Goal: Transaction & Acquisition: Purchase product/service

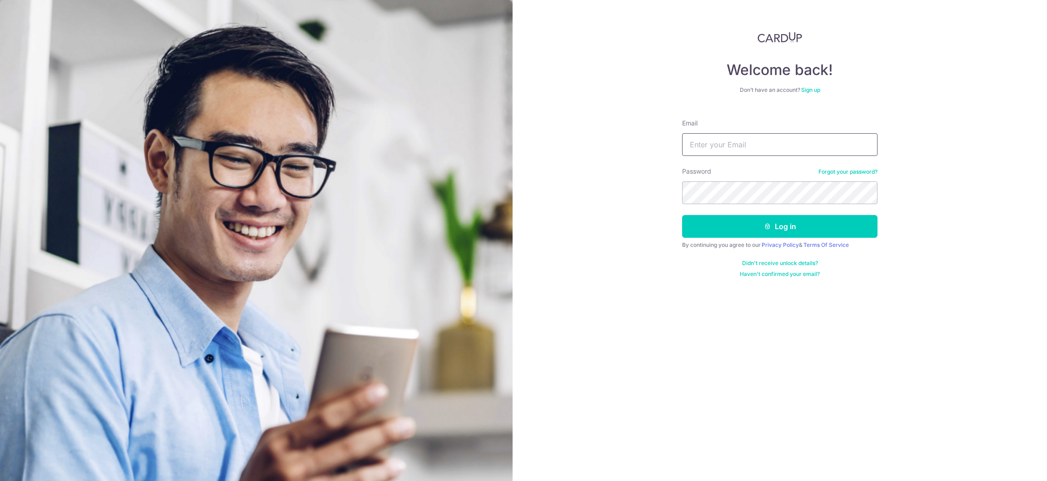
click at [718, 142] on input "Email" at bounding box center [779, 144] width 195 height 23
type input "[EMAIL_ADDRESS][DOMAIN_NAME]"
click at [682, 215] on button "Log in" at bounding box center [779, 226] width 195 height 23
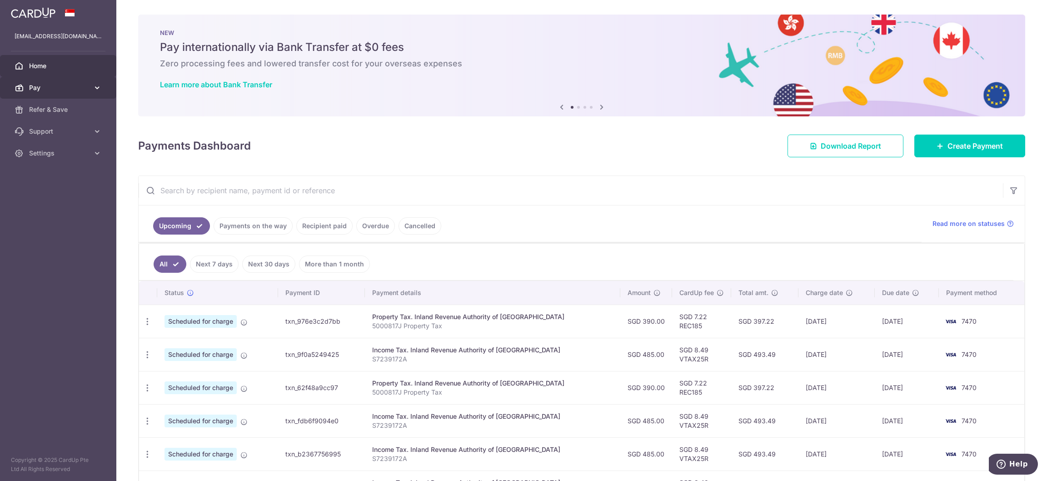
click at [97, 85] on icon at bounding box center [97, 87] width 9 height 9
click at [60, 110] on span "Payments" at bounding box center [59, 109] width 60 height 9
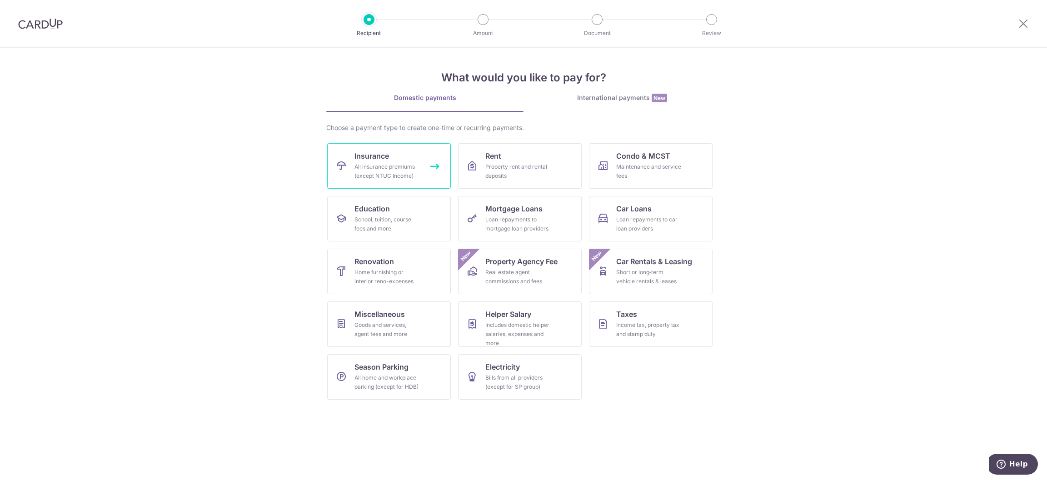
click at [362, 155] on span "Insurance" at bounding box center [371, 155] width 35 height 11
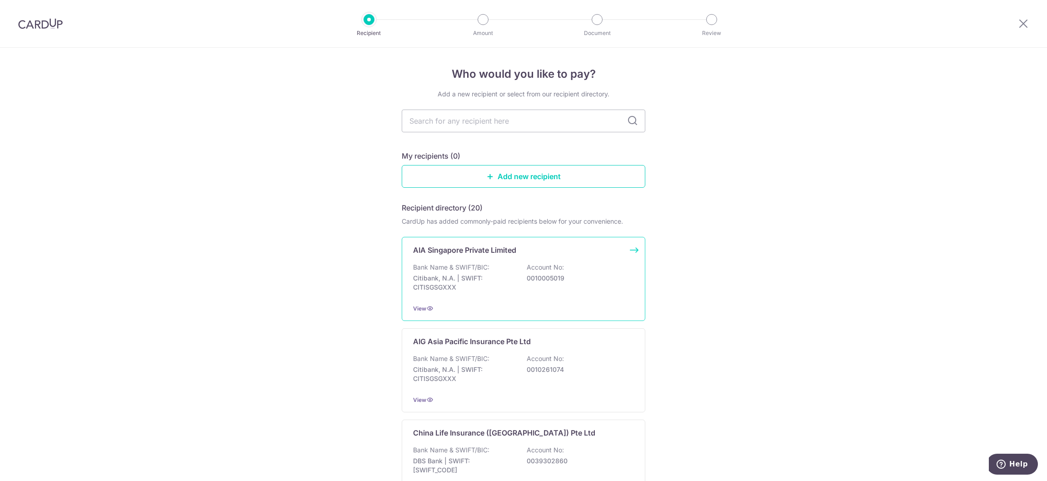
click at [493, 252] on p "AIA Singapore Private Limited" at bounding box center [464, 249] width 103 height 11
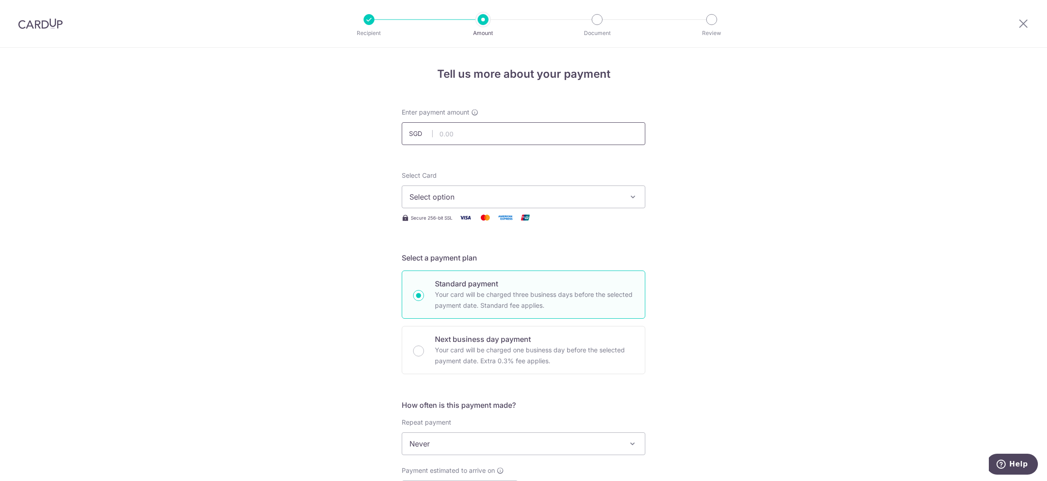
click at [544, 130] on input "text" at bounding box center [524, 133] width 244 height 23
type input "1,136.51"
click at [629, 196] on icon "button" at bounding box center [633, 196] width 9 height 9
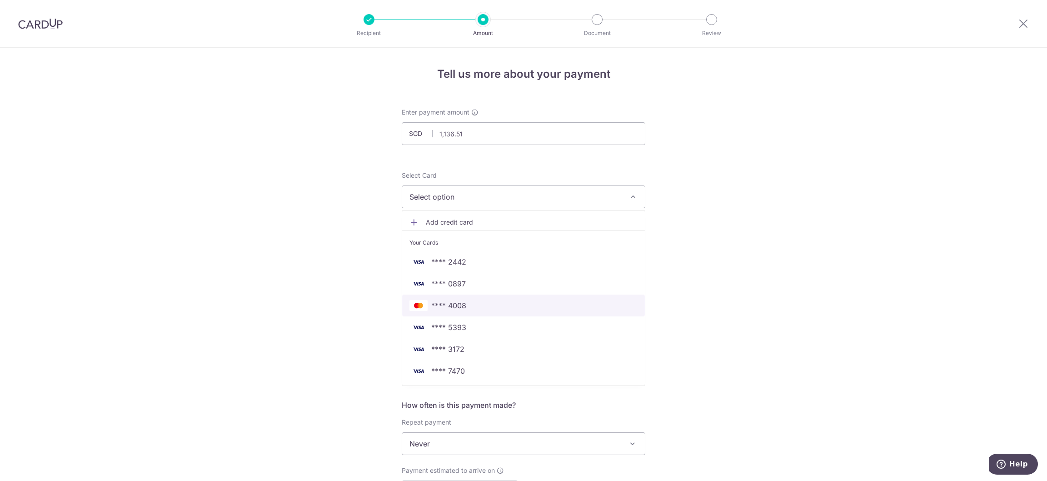
drag, startPoint x: 589, startPoint y: 303, endPoint x: 598, endPoint y: 307, distance: 9.1
click at [589, 303] on span "**** 4008" at bounding box center [523, 305] width 228 height 11
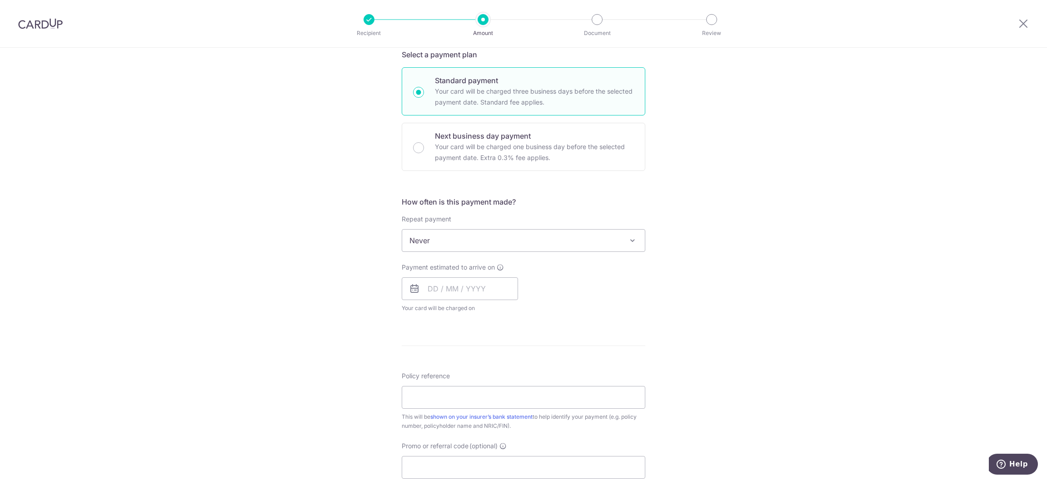
scroll to position [204, 0]
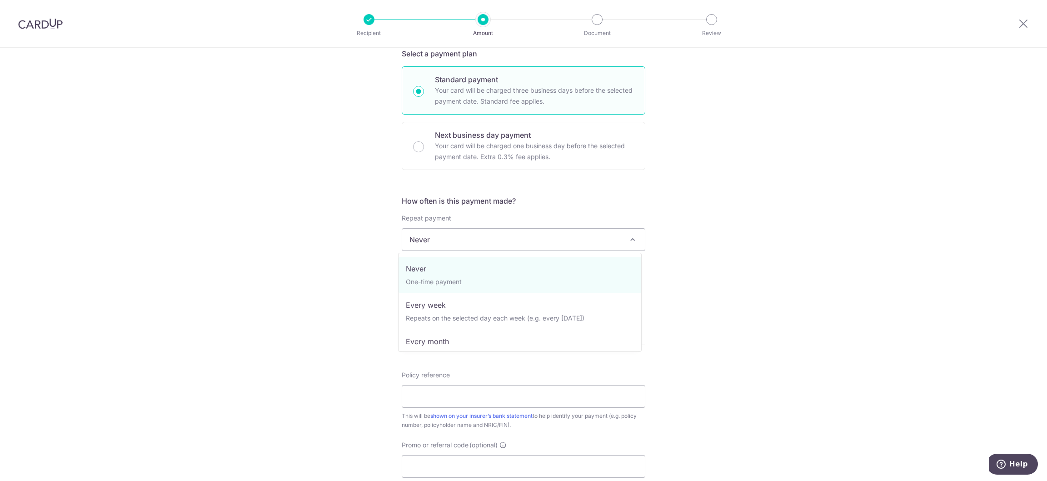
click at [616, 236] on span "Never" at bounding box center [523, 240] width 243 height 22
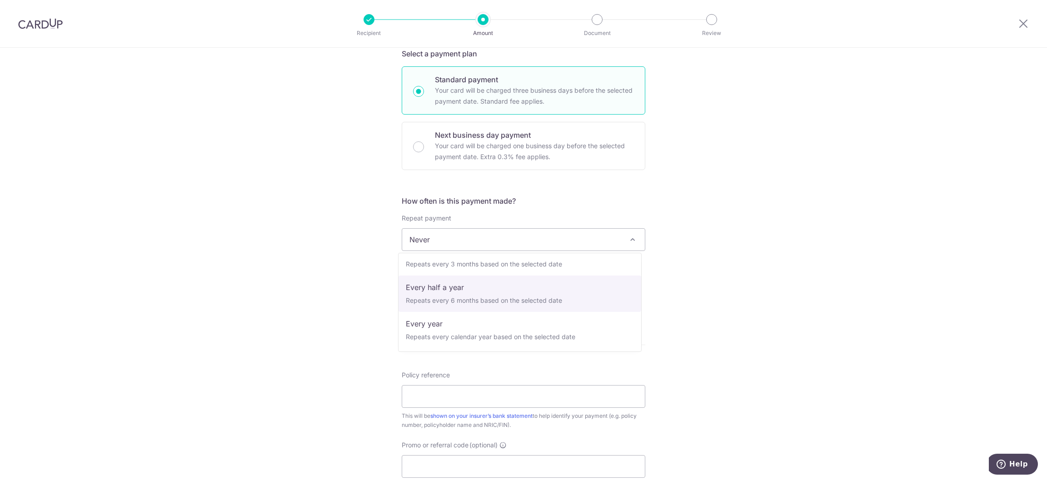
scroll to position [59, 0]
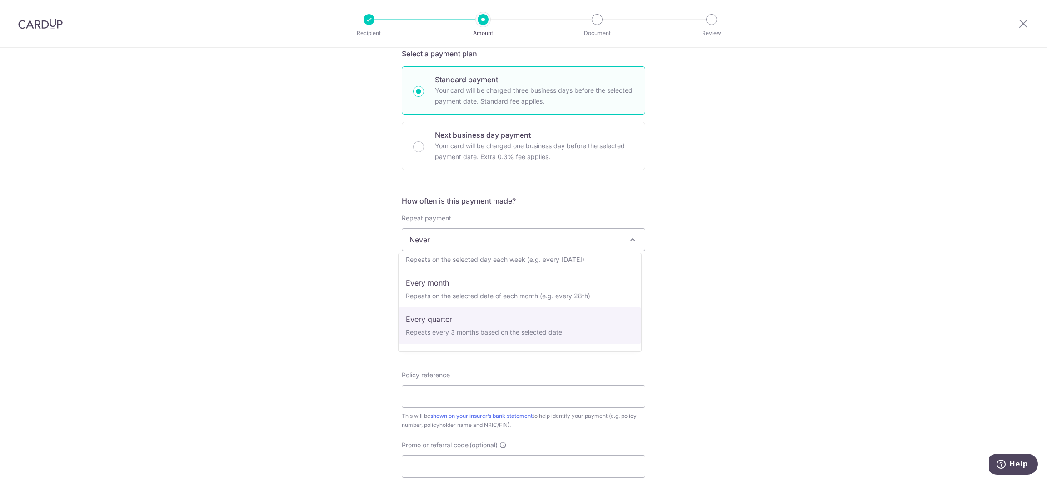
select select "4"
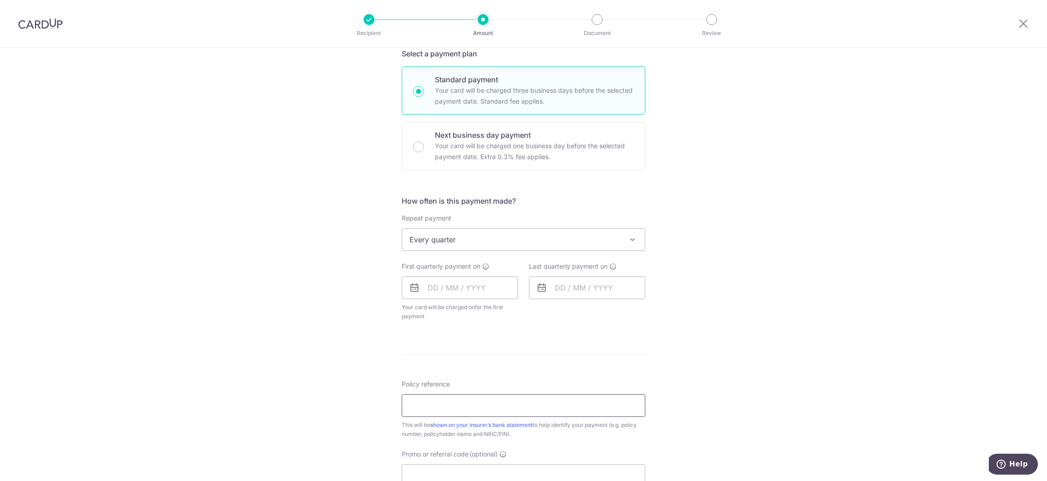
click at [488, 410] on input "Policy reference" at bounding box center [524, 405] width 244 height 23
paste input "L544724415"
type input "L544724415"
click at [689, 354] on div "Tell us more about your payment Enter payment amount SGD 1,136.51 1136.51 Selec…" at bounding box center [523, 259] width 1047 height 831
click at [538, 468] on input "Promo or referral code (optional)" at bounding box center [524, 475] width 244 height 23
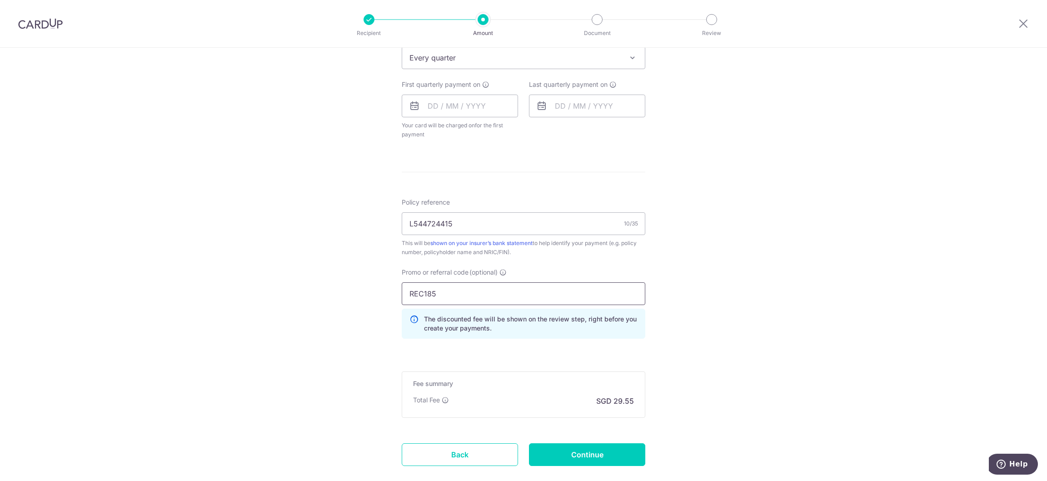
scroll to position [440, 0]
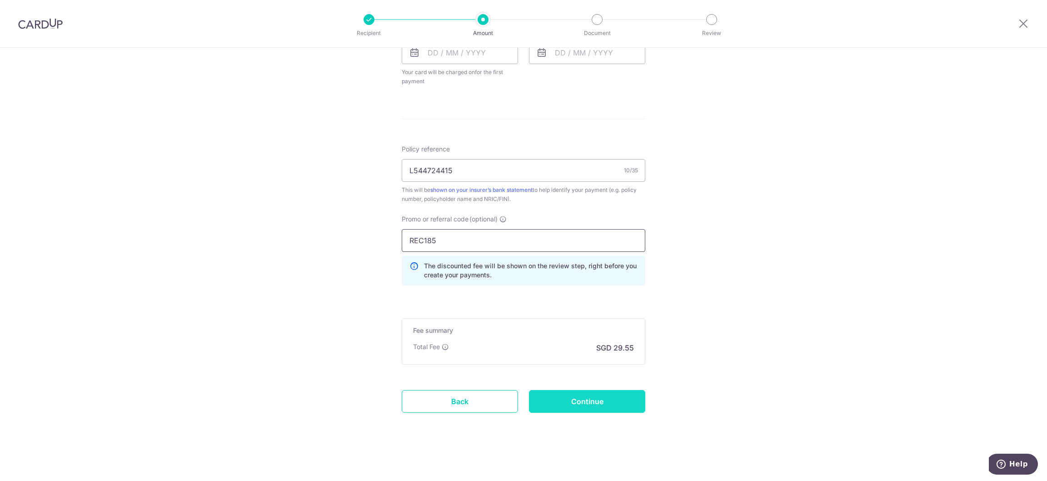
type input "REC185"
click at [616, 408] on input "Continue" at bounding box center [587, 401] width 116 height 23
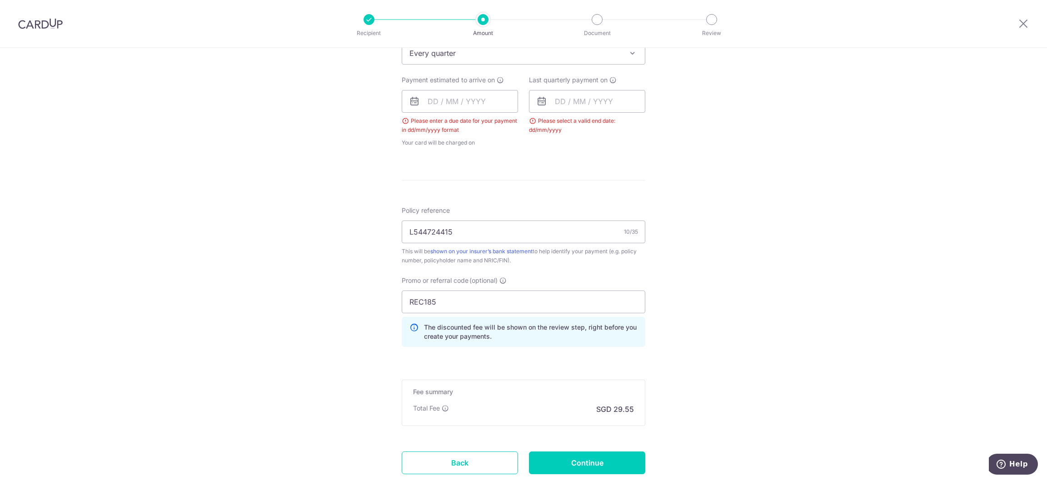
scroll to position [316, 0]
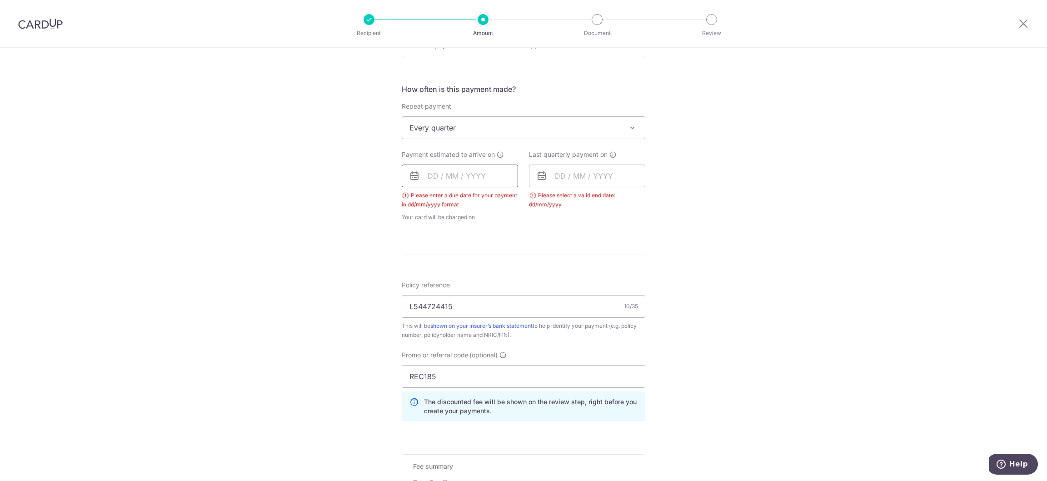
click at [454, 182] on input "text" at bounding box center [460, 176] width 116 height 23
click at [679, 254] on div "Tell us more about your payment Enter payment amount SGD 1,136.51 1136.51 Selec…" at bounding box center [523, 174] width 1047 height 885
click at [579, 129] on span "Every quarter" at bounding box center [523, 128] width 243 height 22
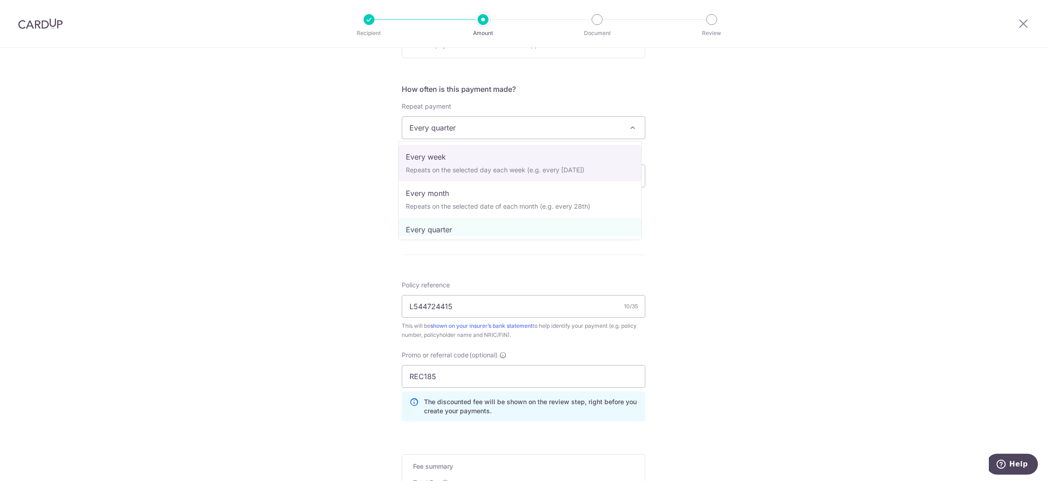
click at [788, 234] on div "Tell us more about your payment Enter payment amount SGD 1,136.51 1136.51 Selec…" at bounding box center [523, 174] width 1047 height 885
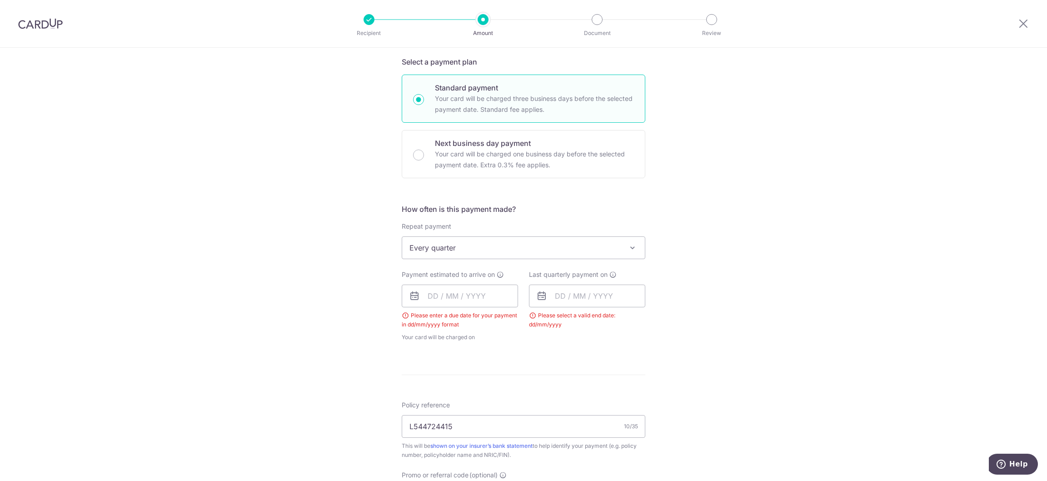
scroll to position [204, 0]
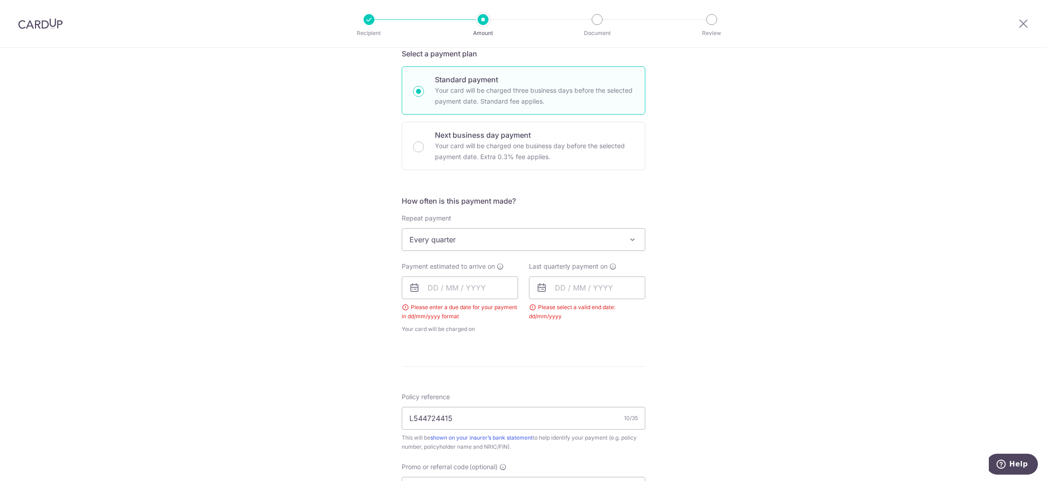
click at [634, 244] on span "Every quarter" at bounding box center [523, 240] width 243 height 22
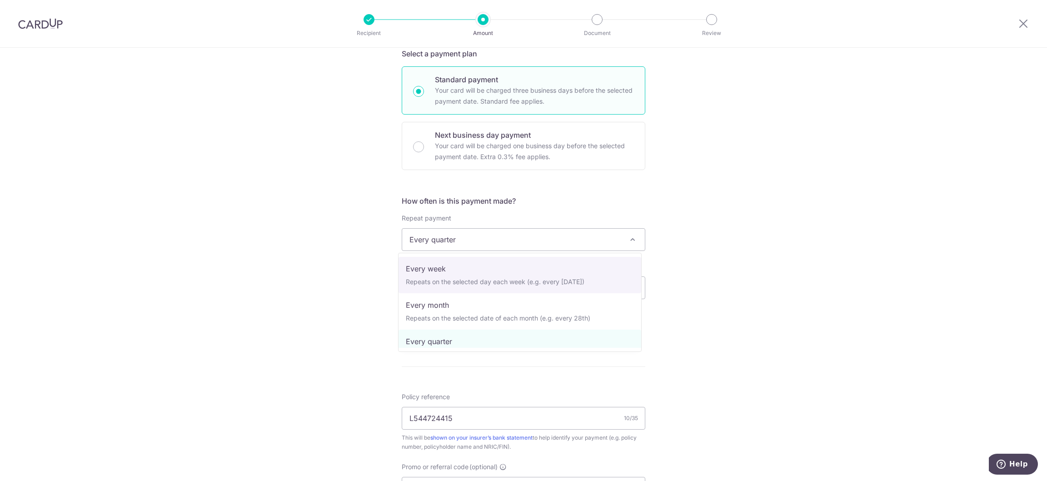
click at [726, 243] on div "Tell us more about your payment Enter payment amount SGD 1,136.51 1136.51 Selec…" at bounding box center [523, 286] width 1047 height 885
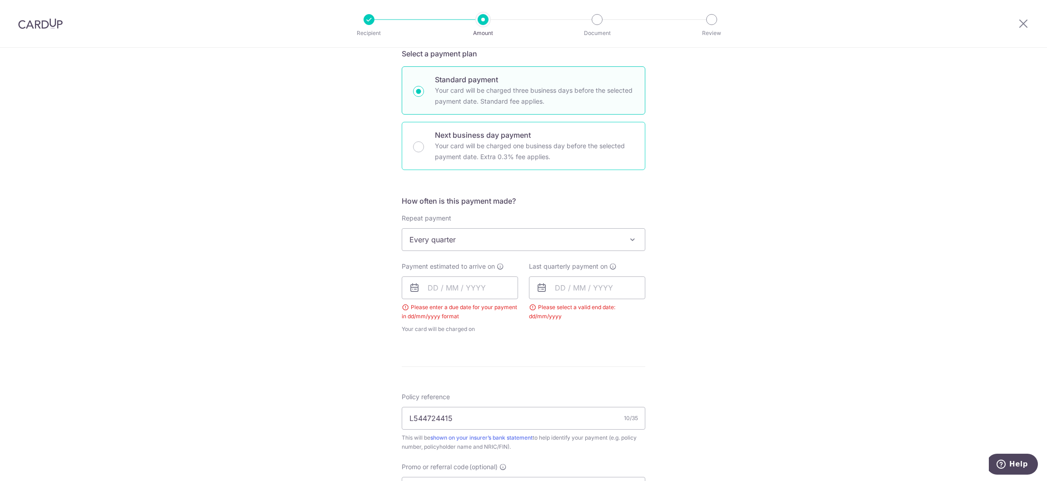
click at [421, 144] on div "Next business day payment Your card will be charged one business day before the…" at bounding box center [524, 146] width 244 height 48
radio input "false"
radio input "true"
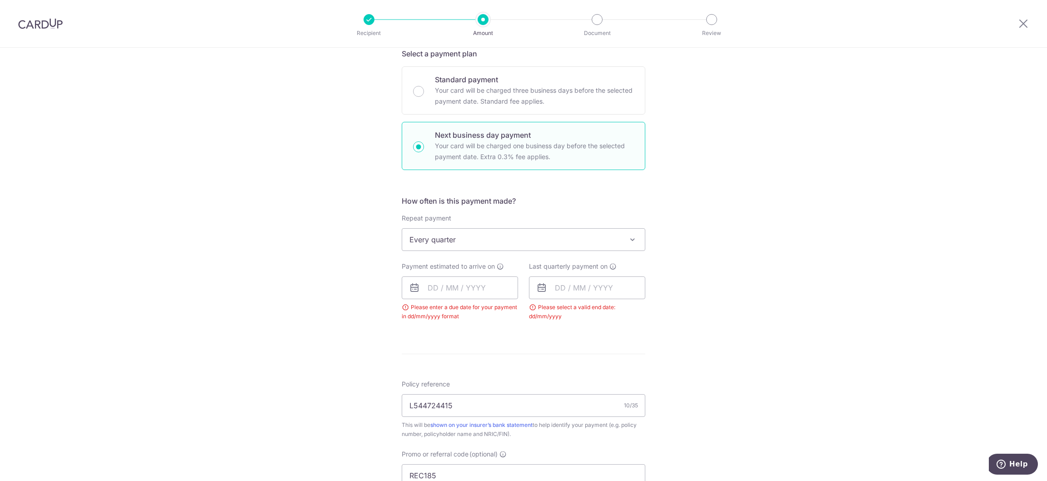
click at [576, 242] on span "Every quarter" at bounding box center [523, 240] width 243 height 22
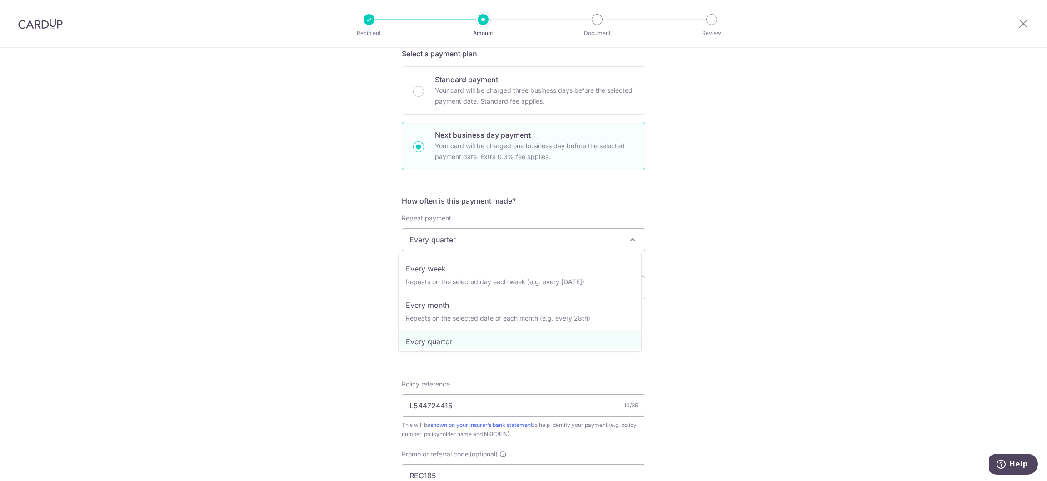
scroll to position [105, 0]
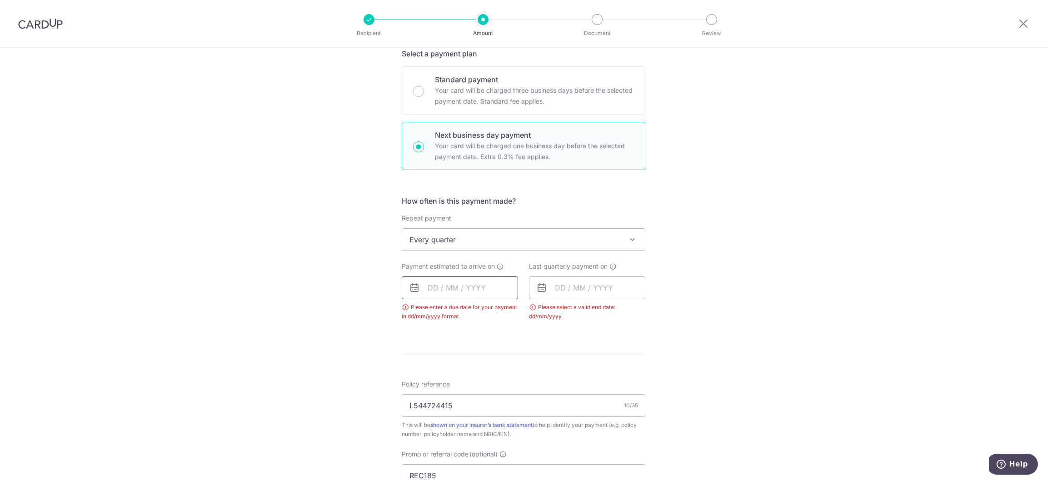
click at [433, 288] on input "text" at bounding box center [460, 287] width 116 height 23
click at [474, 373] on link "8" at bounding box center [475, 370] width 15 height 15
type input "08/10/2025"
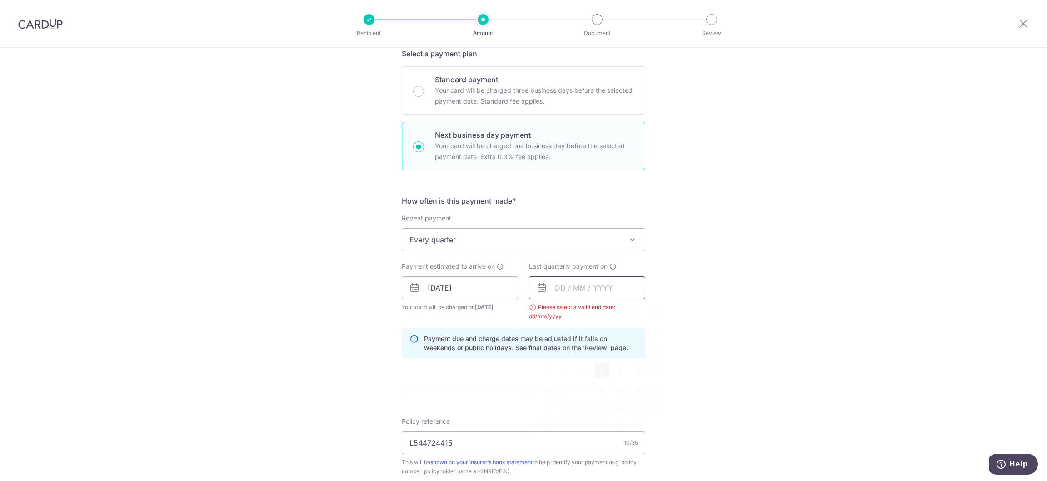
click at [558, 287] on input "text" at bounding box center [587, 287] width 116 height 23
click at [586, 310] on select "Oct Nov Dec" at bounding box center [581, 312] width 24 height 7
click at [618, 309] on select "2025 2026 2027 2028 2029 2030 2031 2032 2033 2034 2035" at bounding box center [623, 312] width 24 height 7
click at [580, 313] on select "Jan Feb Mar Apr May Jun Jul Aug Sep Oct Nov Dec" at bounding box center [581, 312] width 24 height 7
click at [632, 373] on link "12" at bounding box center [638, 370] width 15 height 15
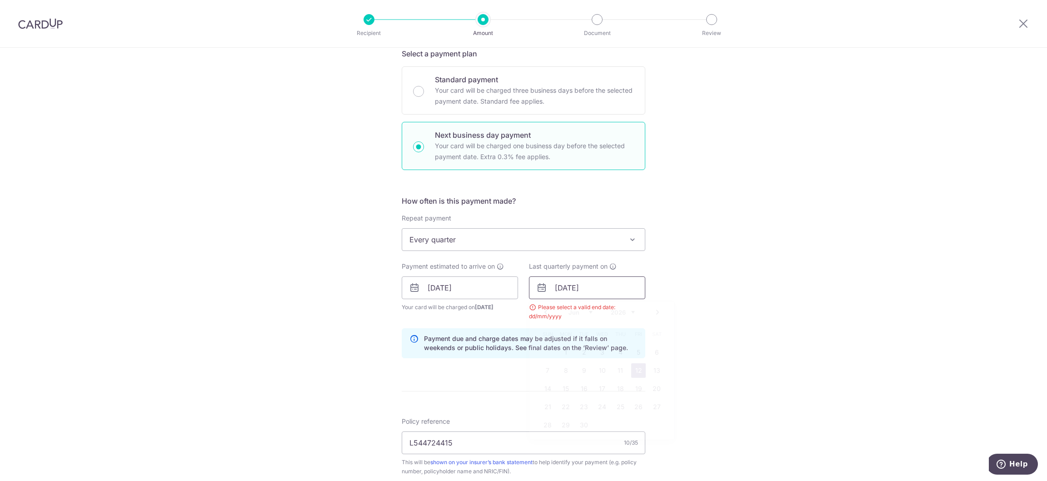
click at [578, 288] on input "12/06/2026" at bounding box center [587, 287] width 116 height 23
click at [579, 370] on link "9" at bounding box center [584, 370] width 15 height 15
click at [755, 365] on div "Tell us more about your payment Enter payment amount SGD 1,136.51 1136.51 Selec…" at bounding box center [523, 320] width 1047 height 953
click at [585, 293] on input "09/06/2026" at bounding box center [587, 287] width 116 height 23
click at [545, 315] on link "Prev" at bounding box center [545, 312] width 11 height 11
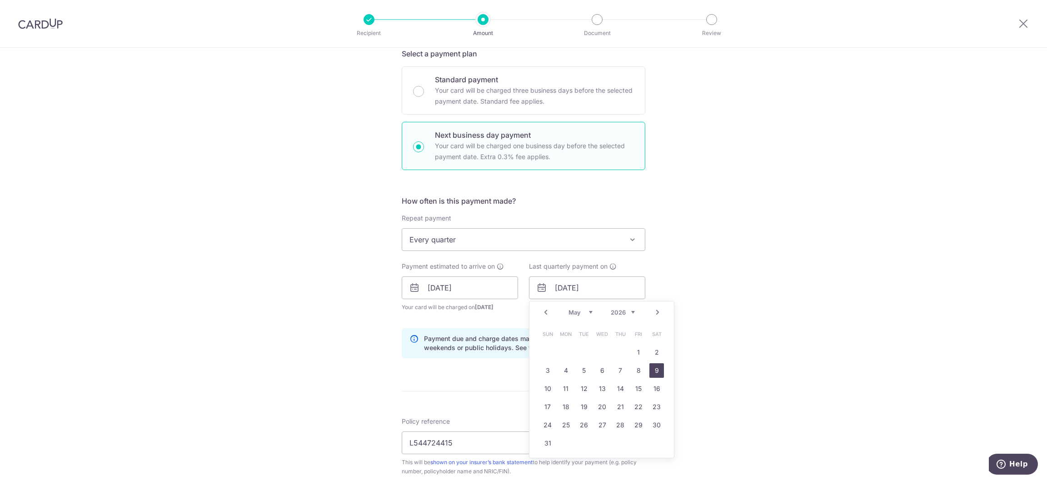
click at [651, 371] on link "9" at bounding box center [656, 370] width 15 height 15
click at [559, 283] on input "09/05/2026" at bounding box center [587, 287] width 116 height 23
click at [574, 311] on select "Jan Feb Mar Apr May Jun Jul Aug Sep Oct Nov Dec" at bounding box center [581, 312] width 24 height 7
click at [578, 367] on link "10" at bounding box center [584, 370] width 15 height 15
click at [592, 289] on input "10/03/2026" at bounding box center [587, 287] width 116 height 23
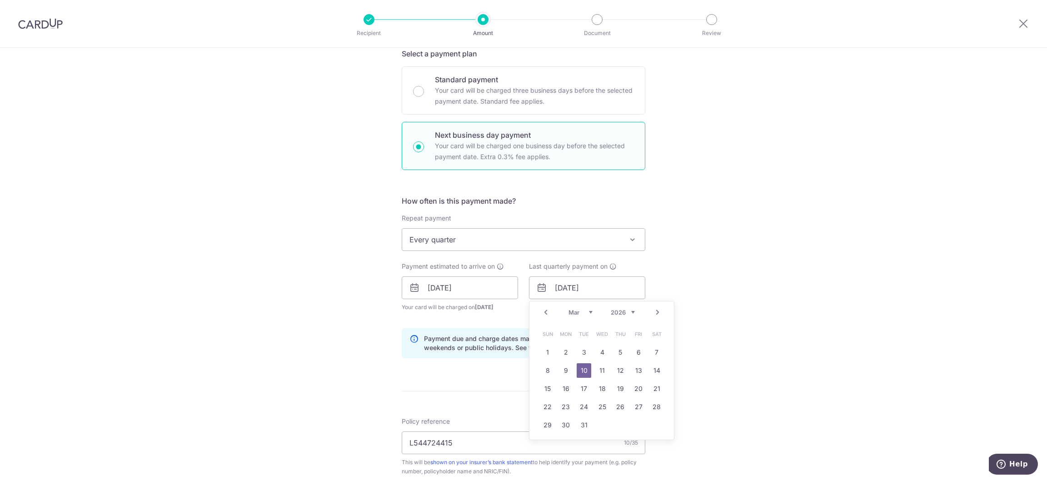
click at [579, 314] on select "Jan Feb Mar Apr May Jun Jul Aug Sep Oct Nov Dec" at bounding box center [581, 312] width 24 height 7
click at [582, 372] on link "10" at bounding box center [584, 370] width 15 height 15
type input "10/02/2026"
click at [700, 364] on div "Tell us more about your payment Enter payment amount SGD 1,136.51 1136.51 Selec…" at bounding box center [523, 320] width 1047 height 953
click at [525, 245] on span "Every quarter" at bounding box center [523, 240] width 243 height 22
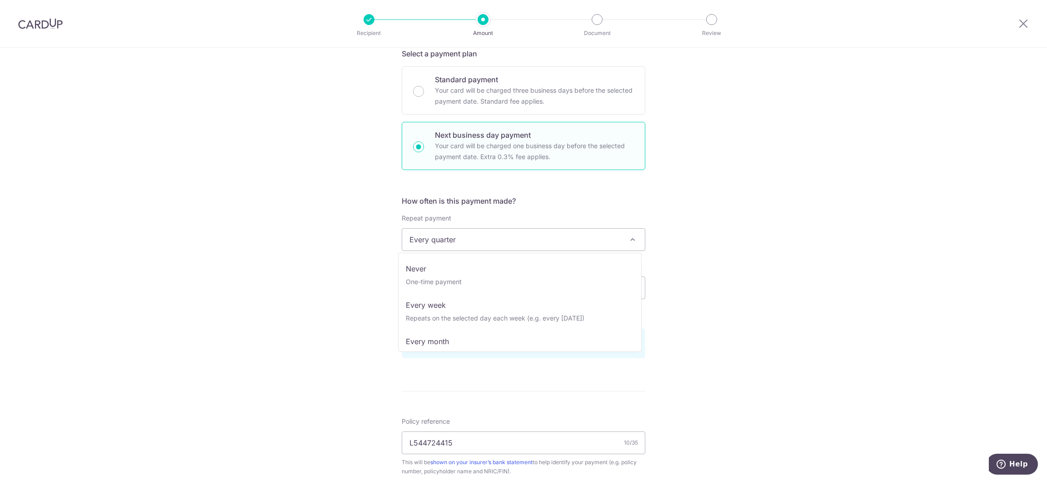
scroll to position [60, 0]
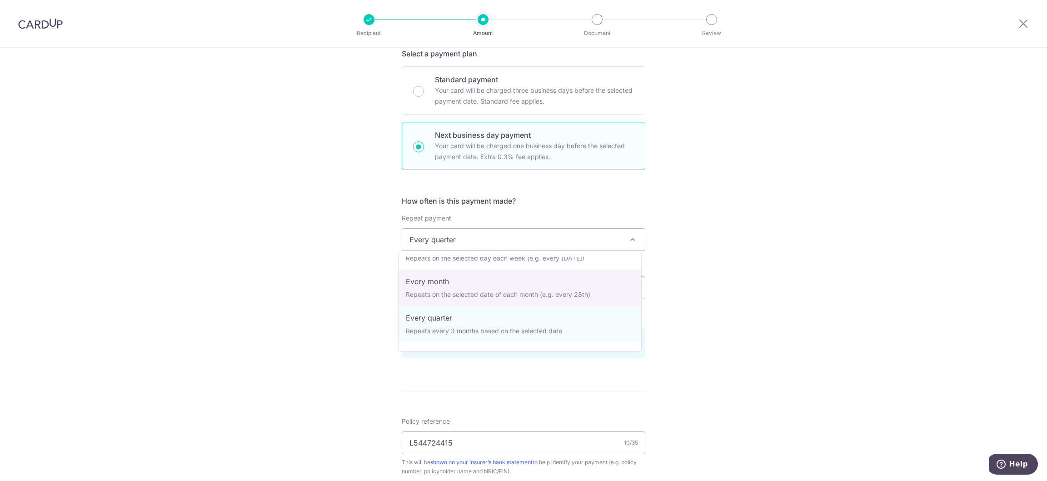
select select "3"
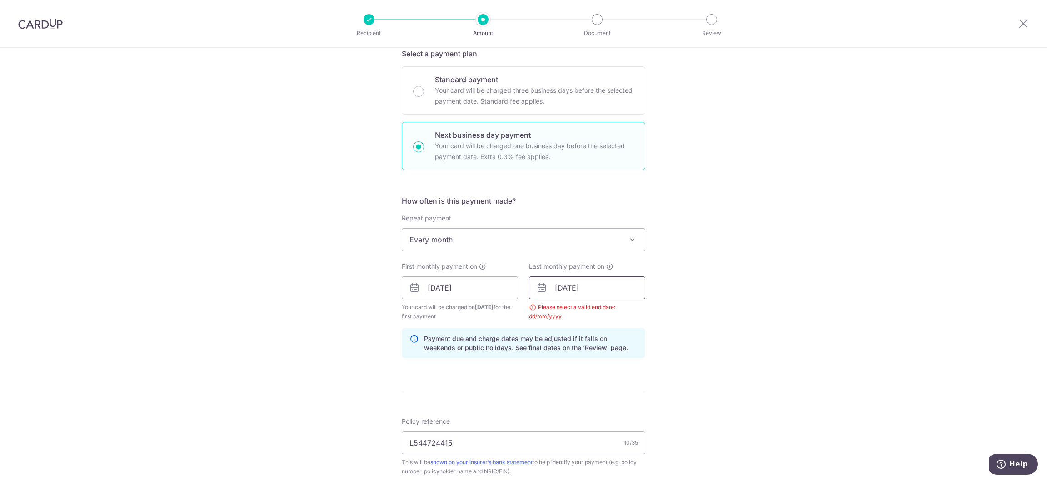
click at [582, 290] on input "10/02/2026" at bounding box center [587, 287] width 116 height 23
click at [579, 314] on select "Jan Feb Mar Apr May Jun Jul Aug Sep Oct Nov Dec" at bounding box center [581, 312] width 24 height 7
click at [621, 310] on select "2025 2026 2027 2028 2029 2030 2031 2032 2033 2034 2035" at bounding box center [623, 312] width 24 height 7
click at [634, 372] on link "12" at bounding box center [638, 370] width 15 height 15
click at [506, 387] on form "Enter payment amount SGD 1,136.51 1136.51 Select Card **** 4008 Add credit card…" at bounding box center [524, 329] width 244 height 851
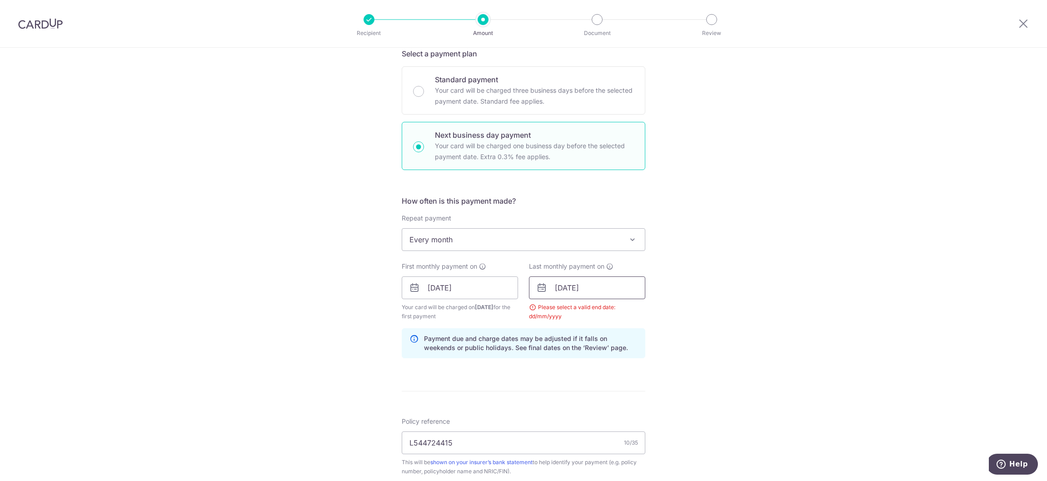
click at [606, 293] on input "12/12/2025" at bounding box center [587, 287] width 116 height 23
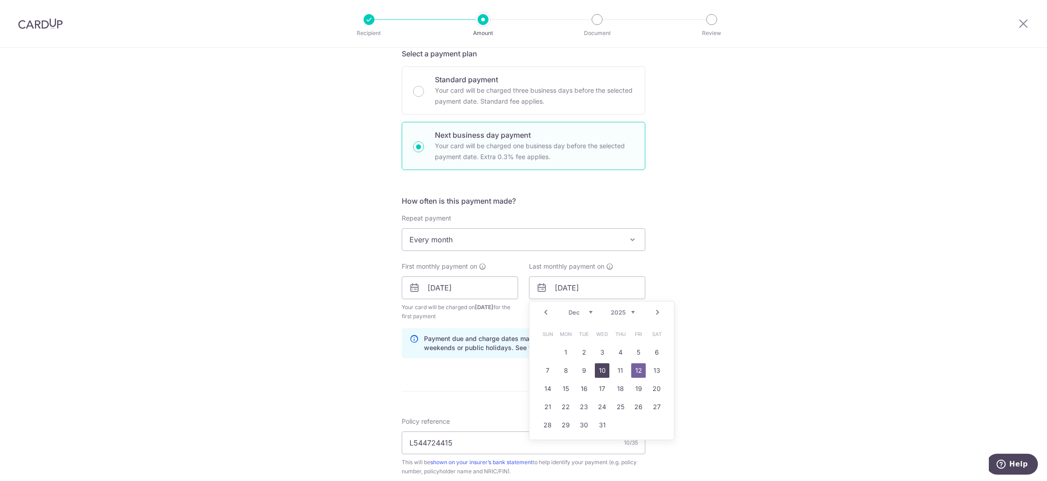
click at [604, 368] on link "10" at bounding box center [602, 370] width 15 height 15
type input "10/12/2025"
click at [410, 389] on form "Enter payment amount SGD 1,136.51 1136.51 Select Card **** 4008 Add credit card…" at bounding box center [524, 329] width 244 height 851
click at [364, 154] on div "Tell us more about your payment Enter payment amount SGD 1,136.51 1136.51 Selec…" at bounding box center [523, 320] width 1047 height 953
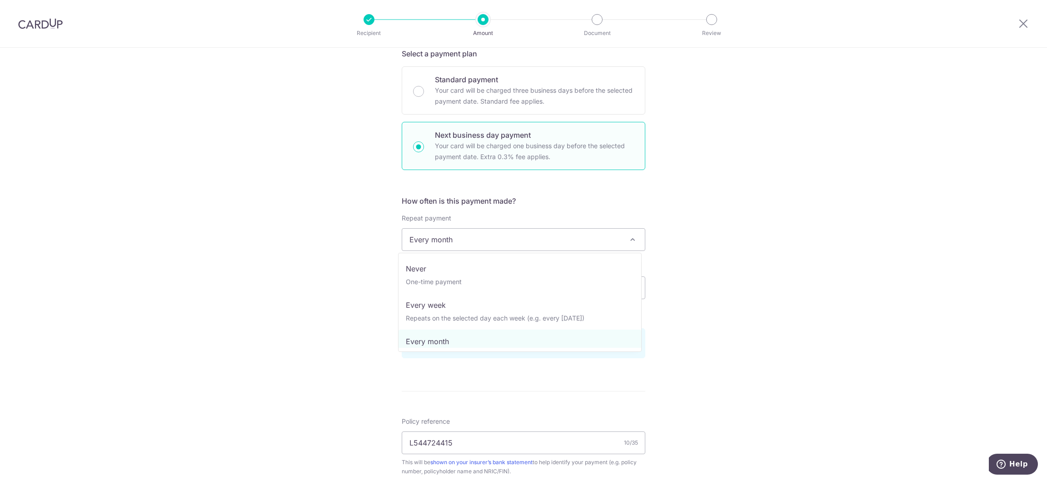
click at [479, 240] on span "Every month" at bounding box center [523, 240] width 243 height 22
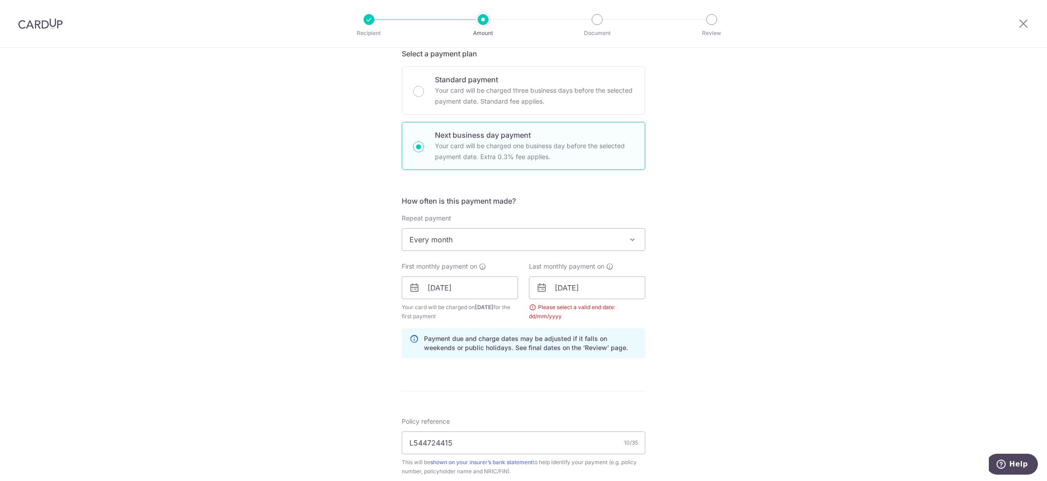
click at [327, 299] on div "Tell us more about your payment Enter payment amount SGD 1,136.51 1136.51 Selec…" at bounding box center [523, 320] width 1047 height 953
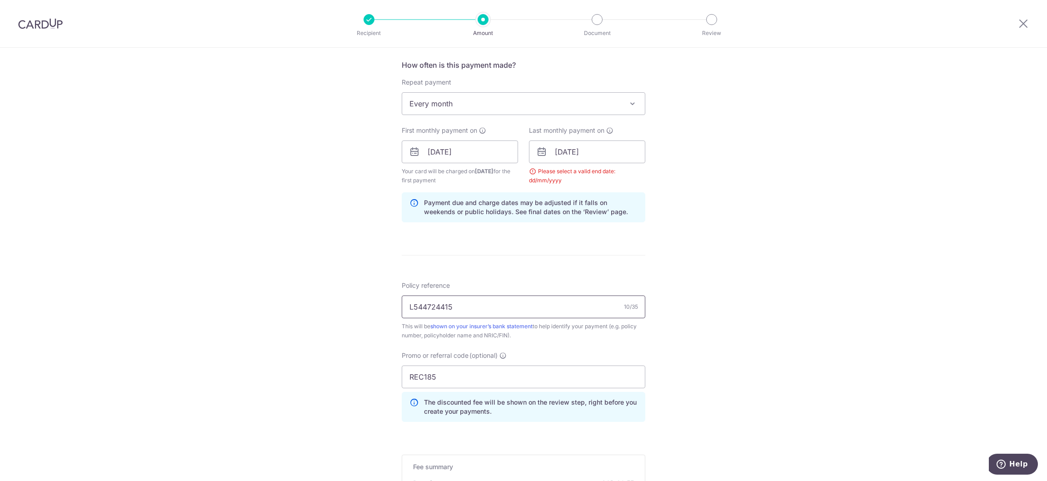
scroll to position [340, 0]
drag, startPoint x: 457, startPoint y: 375, endPoint x: 314, endPoint y: 377, distance: 142.3
click at [314, 377] on div "Tell us more about your payment Enter payment amount SGD 1,136.51 1136.51 Selec…" at bounding box center [523, 183] width 1047 height 953
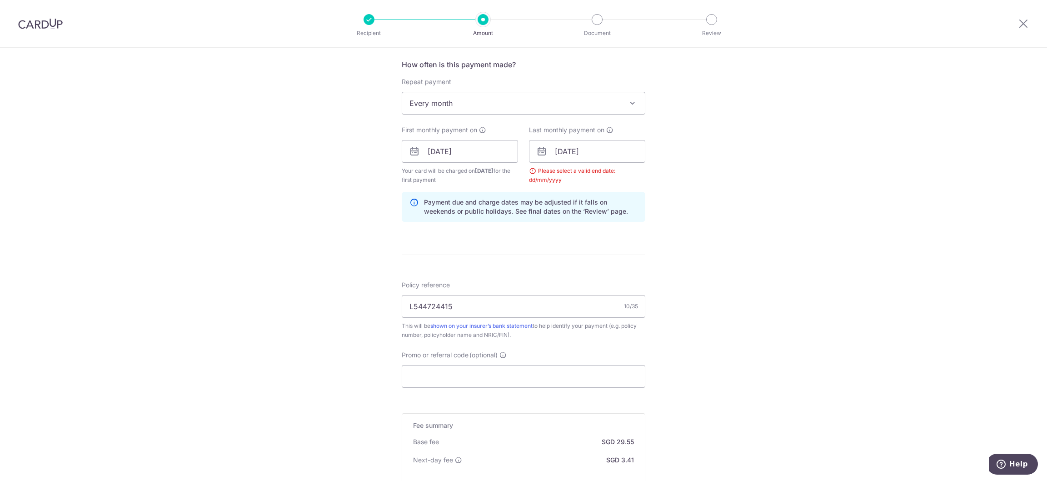
click at [757, 276] on div "Tell us more about your payment Enter payment amount SGD 1,136.51 1136.51 Selec…" at bounding box center [523, 163] width 1047 height 913
click at [606, 150] on input "[DATE]" at bounding box center [587, 151] width 116 height 23
click at [340, 250] on div "Tell us more about your payment Enter payment amount SGD 1,136.51 1136.51 Selec…" at bounding box center [523, 163] width 1047 height 913
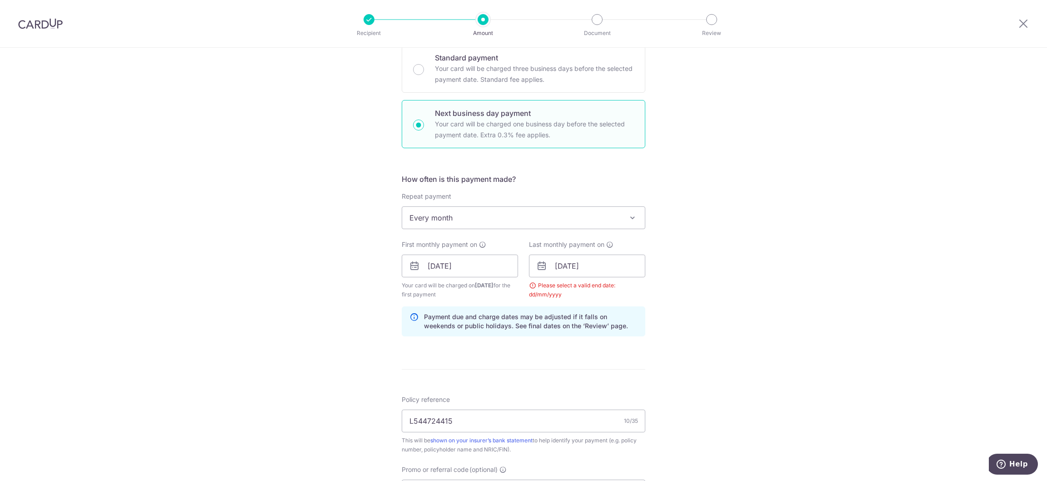
scroll to position [204, 0]
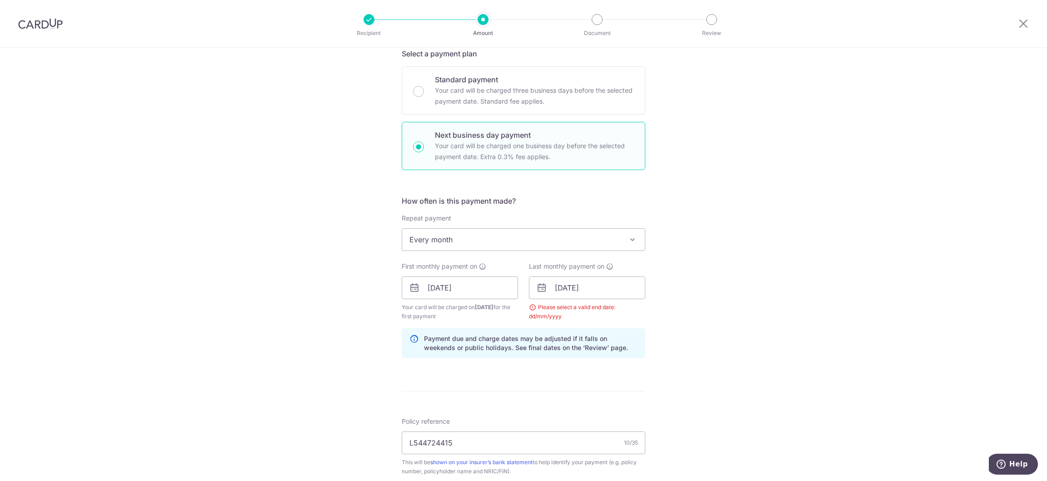
click at [404, 234] on span "Every month" at bounding box center [523, 240] width 243 height 22
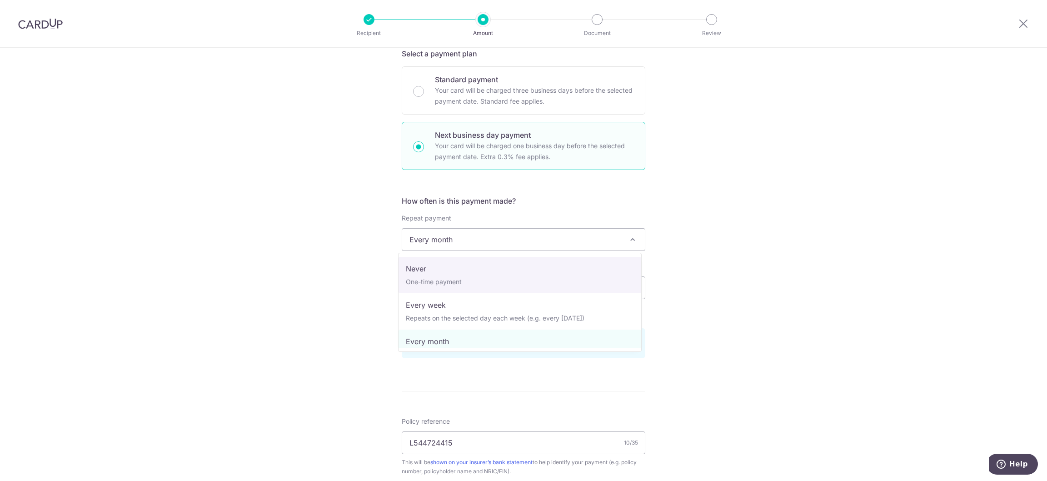
select select "1"
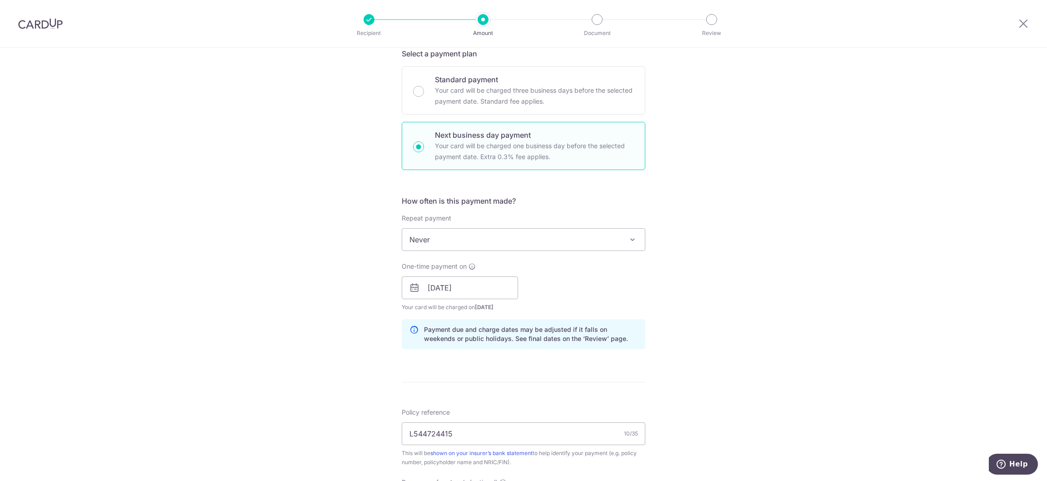
click at [313, 276] on div "Tell us more about your payment Enter payment amount SGD 1,136.51 1136.51 Selec…" at bounding box center [523, 295] width 1047 height 903
click at [419, 88] on input "Standard payment Your card will be charged three business days before the selec…" at bounding box center [418, 91] width 11 height 11
radio input "true"
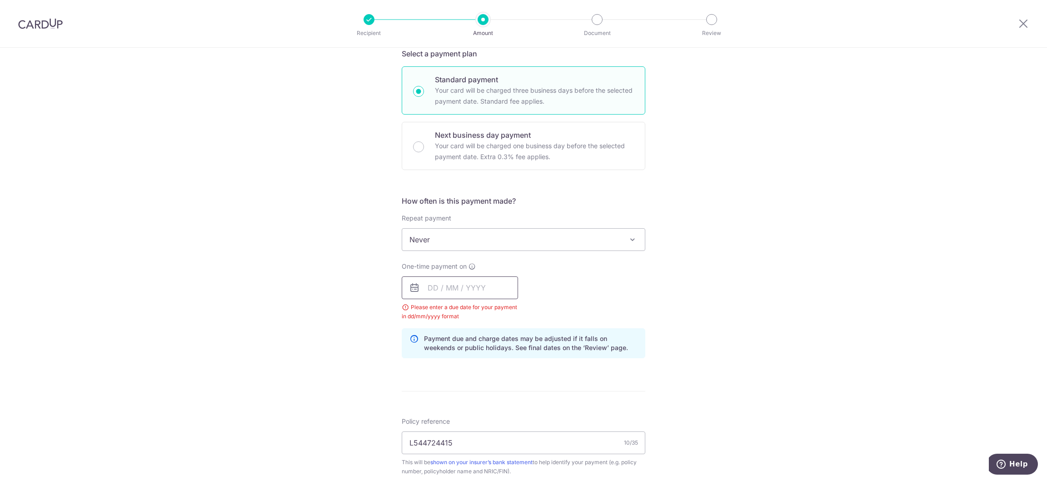
click at [485, 283] on input "text" at bounding box center [460, 287] width 116 height 23
click at [424, 143] on div "Next business day payment Your card will be charged one business day before the…" at bounding box center [524, 146] width 244 height 48
radio input "false"
radio input "true"
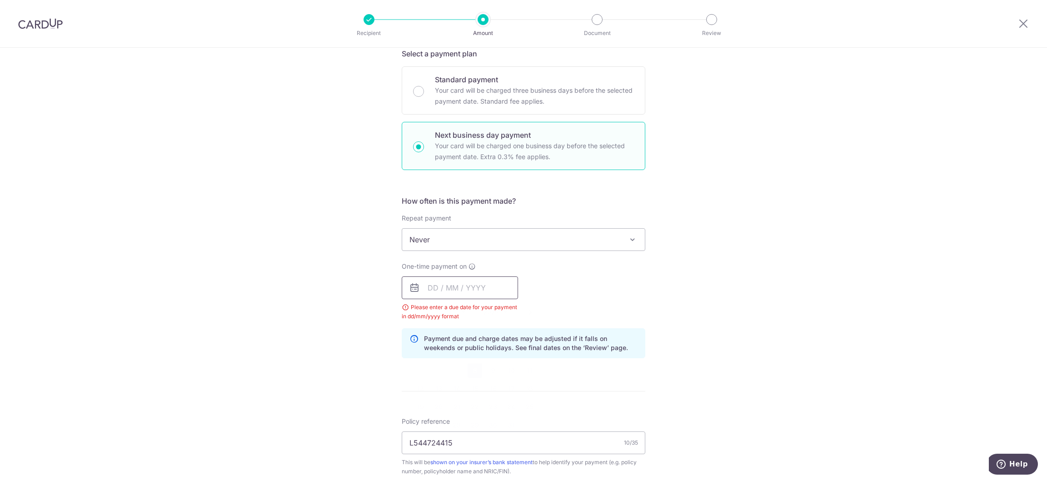
click at [464, 293] on input "text" at bounding box center [460, 287] width 116 height 23
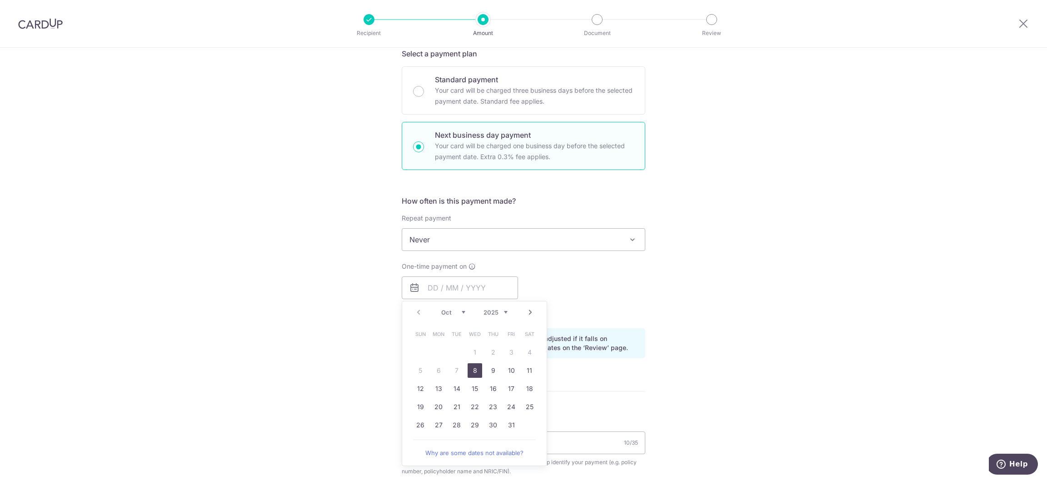
click at [470, 375] on link "8" at bounding box center [475, 370] width 15 height 15
type input "08/10/2025"
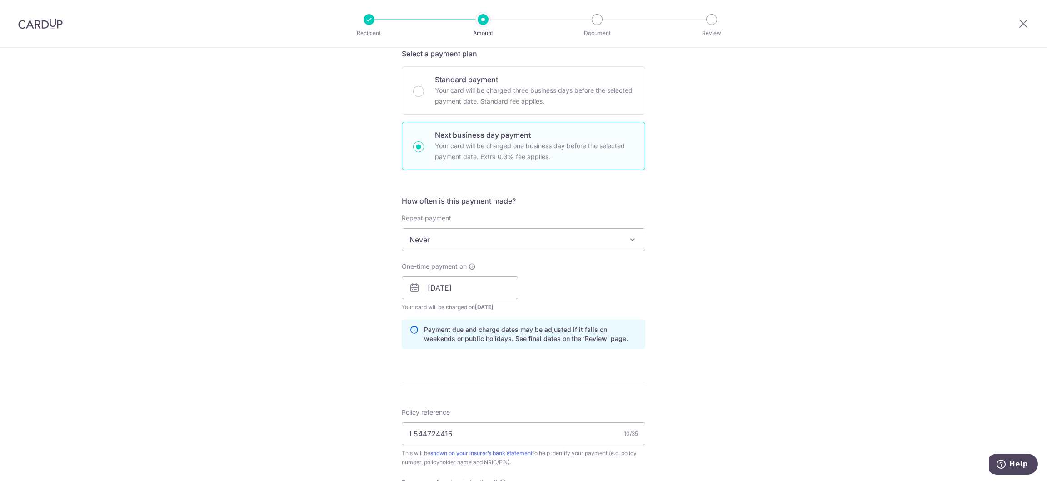
click at [799, 327] on div "Tell us more about your payment Enter payment amount SGD 1,136.51 1136.51 Selec…" at bounding box center [523, 295] width 1047 height 903
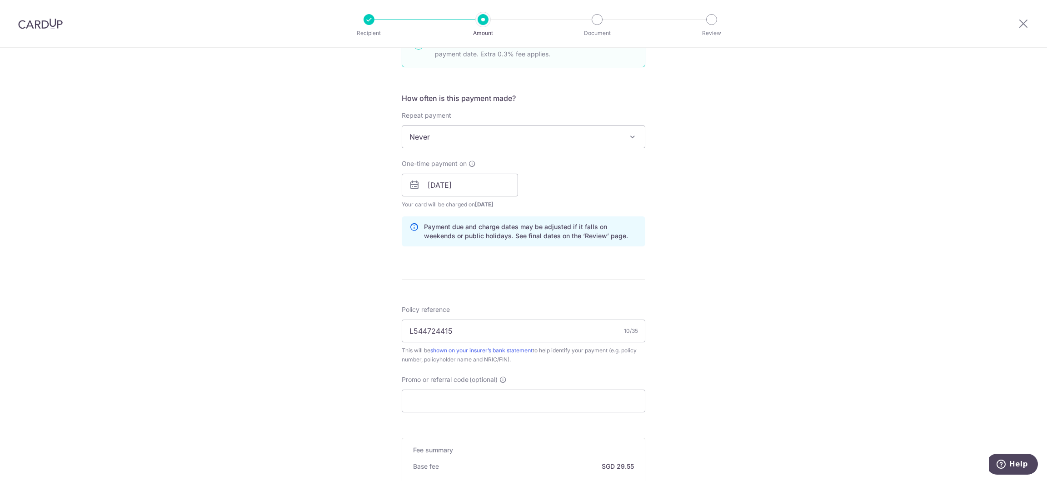
scroll to position [471, 0]
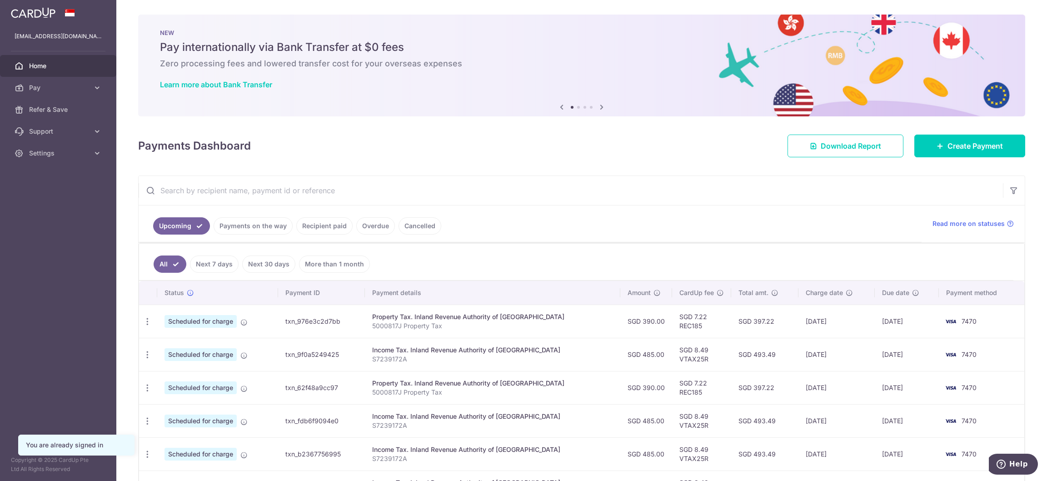
click at [278, 228] on link "Payments on the way" at bounding box center [253, 225] width 79 height 17
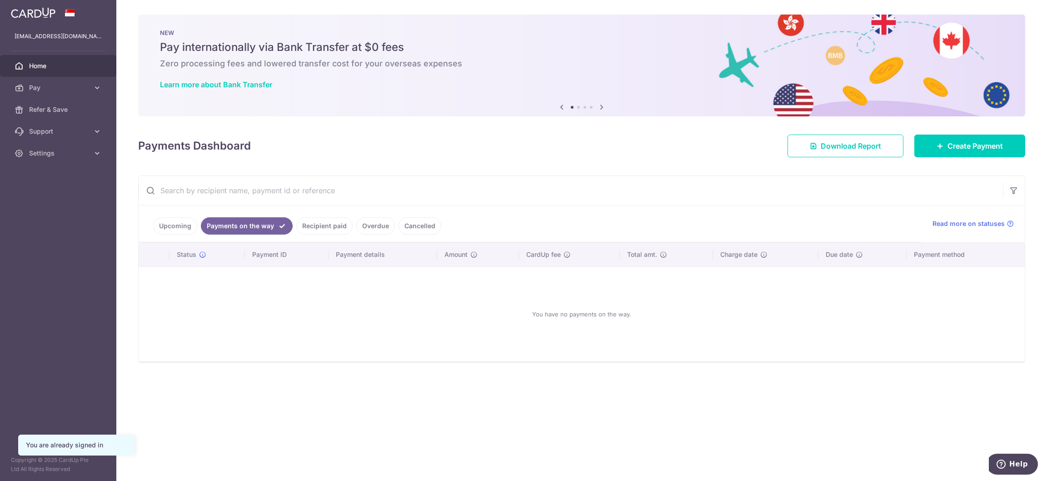
click at [322, 226] on link "Recipient paid" at bounding box center [324, 225] width 56 height 17
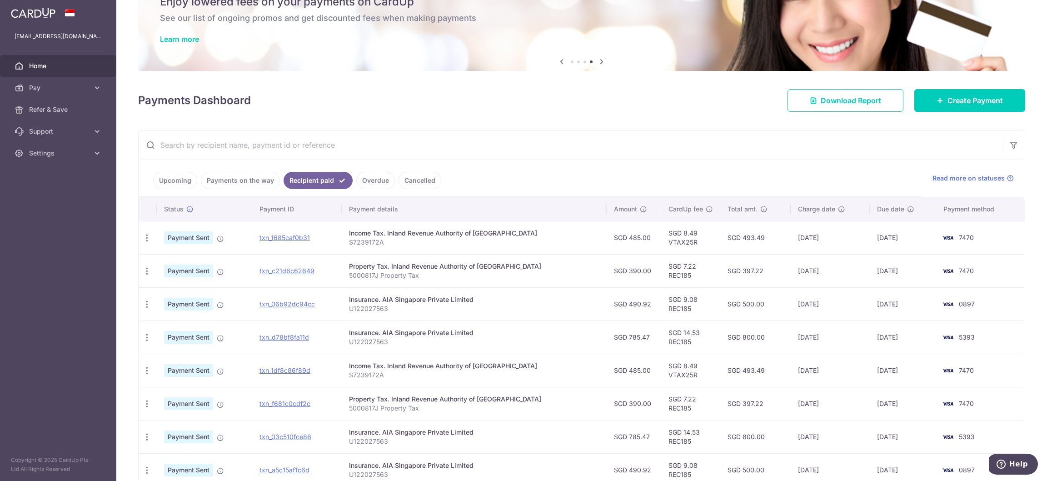
scroll to position [68, 0]
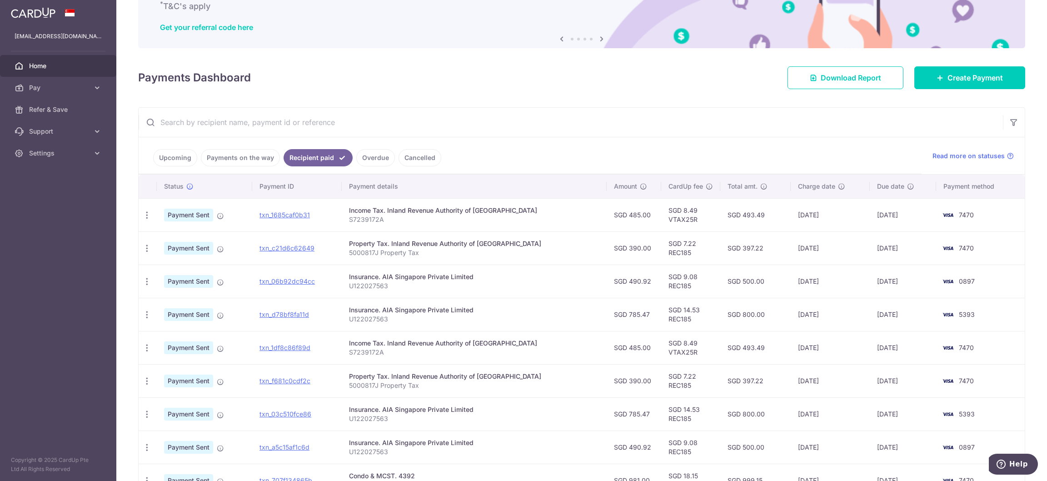
click at [372, 413] on div "Insurance. AIA Singapore Private Limited" at bounding box center [474, 409] width 250 height 9
click at [521, 92] on div "× Pause Schedule Pause all future payments in this series Pause just this one p…" at bounding box center [581, 240] width 931 height 481
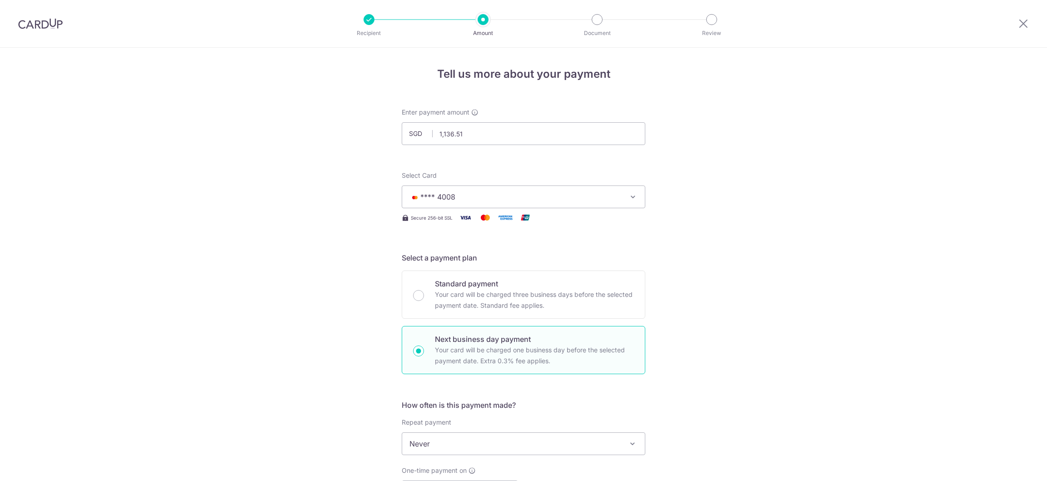
select select "1"
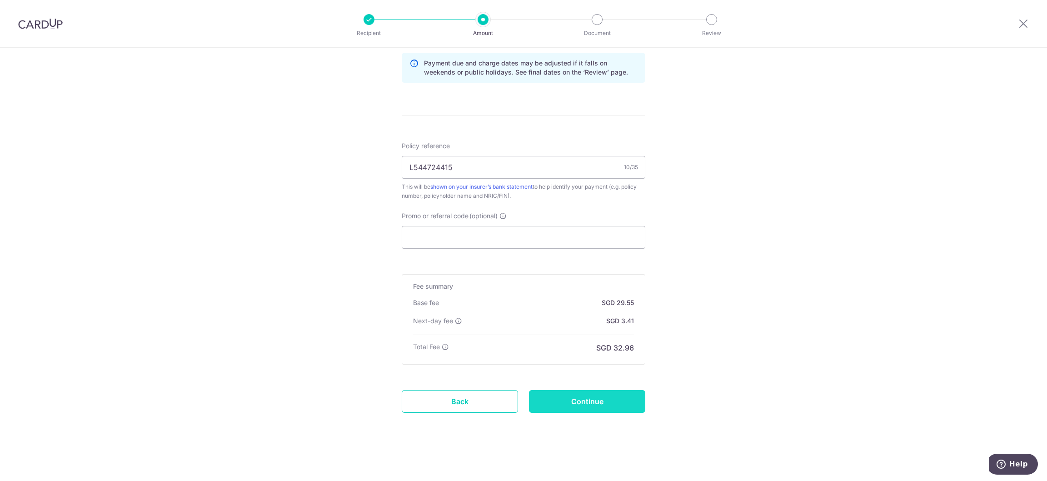
click at [597, 403] on input "Continue" at bounding box center [587, 401] width 116 height 23
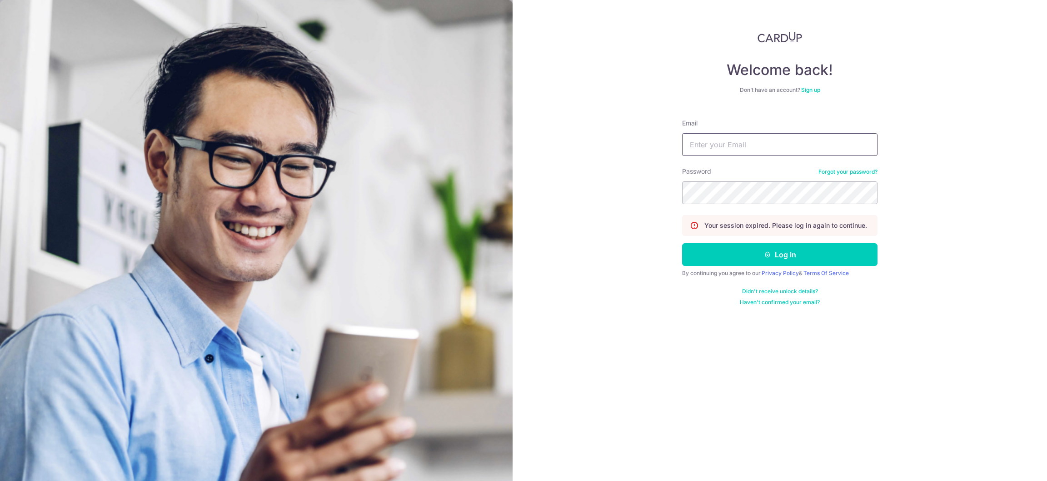
click at [737, 141] on input "Email" at bounding box center [779, 144] width 195 height 23
type input "[EMAIL_ADDRESS][DOMAIN_NAME]"
click at [757, 258] on button "Log in" at bounding box center [779, 254] width 195 height 23
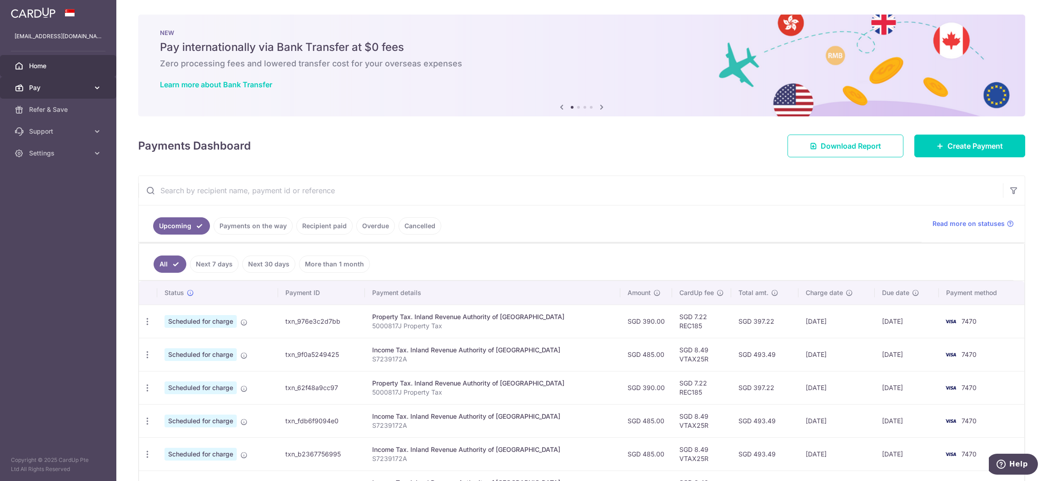
click at [64, 82] on link "Pay" at bounding box center [58, 88] width 116 height 22
click at [70, 105] on span "Payments" at bounding box center [59, 109] width 60 height 9
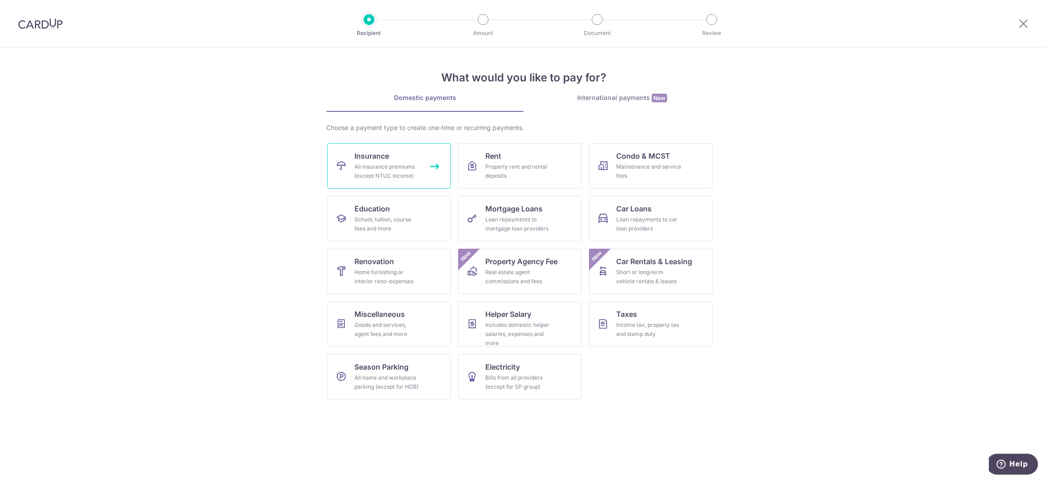
click at [405, 173] on div "All insurance premiums (except NTUC Income)" at bounding box center [386, 171] width 65 height 18
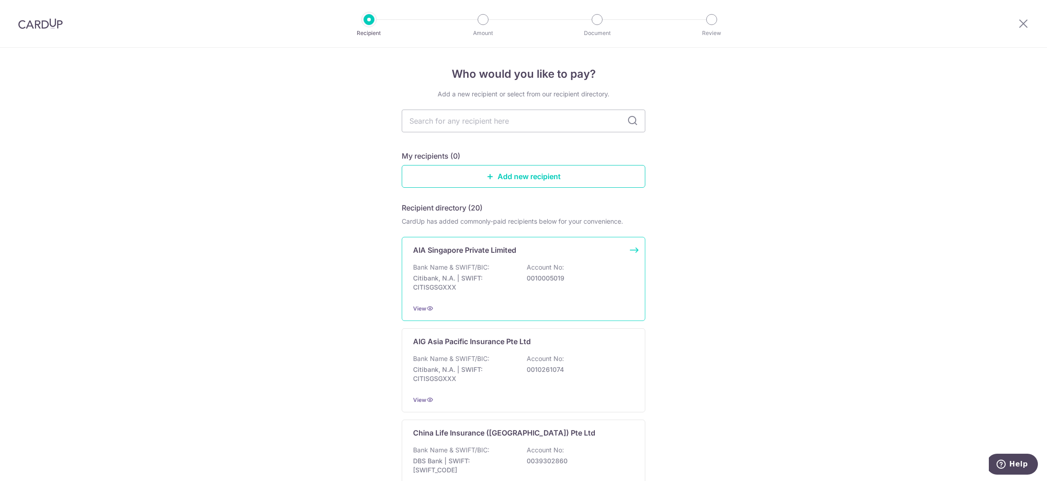
click at [484, 271] on p "Bank Name & SWIFT/BIC:" at bounding box center [451, 267] width 76 height 9
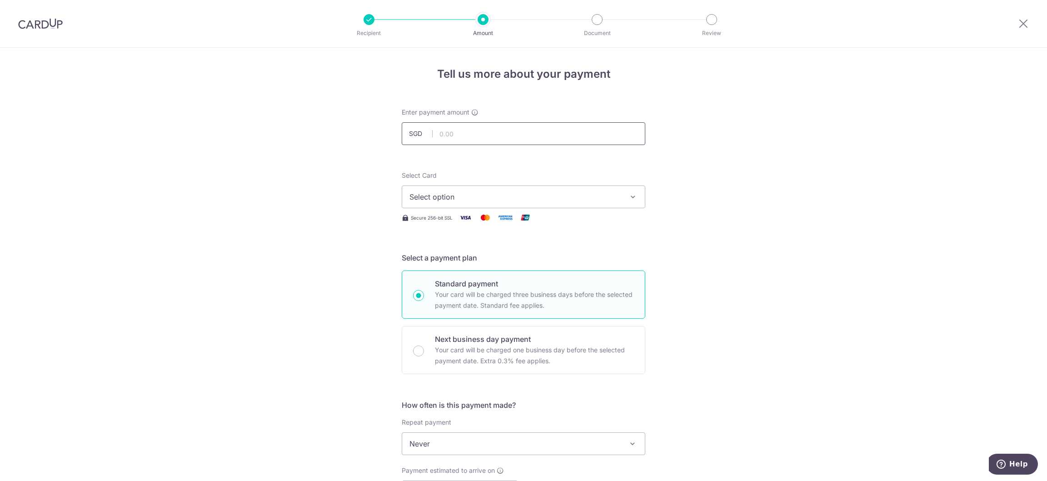
click at [470, 132] on input "text" at bounding box center [524, 133] width 244 height 23
type input "1,136.51"
click at [534, 191] on span "Select option" at bounding box center [515, 196] width 212 height 11
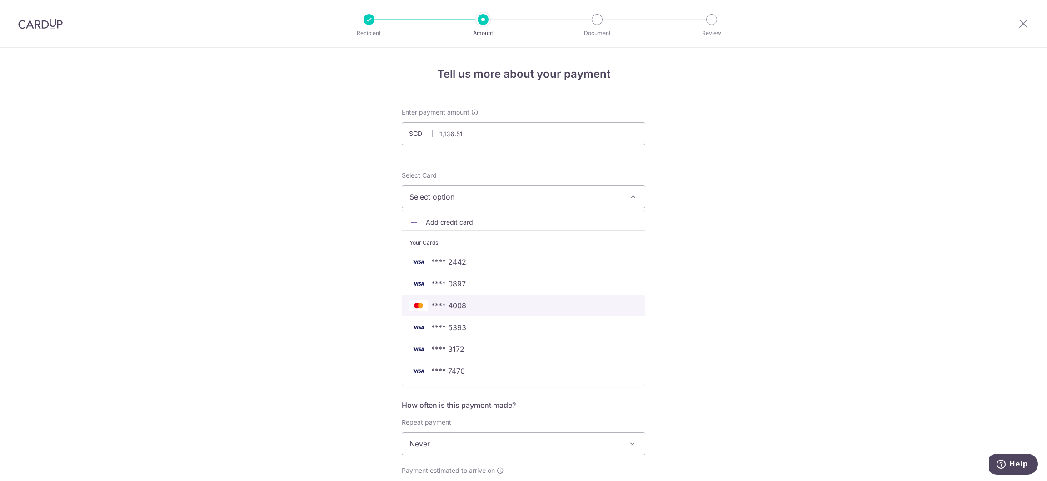
drag, startPoint x: 492, startPoint y: 304, endPoint x: 463, endPoint y: 326, distance: 36.0
click at [492, 305] on span "**** 4008" at bounding box center [523, 305] width 228 height 11
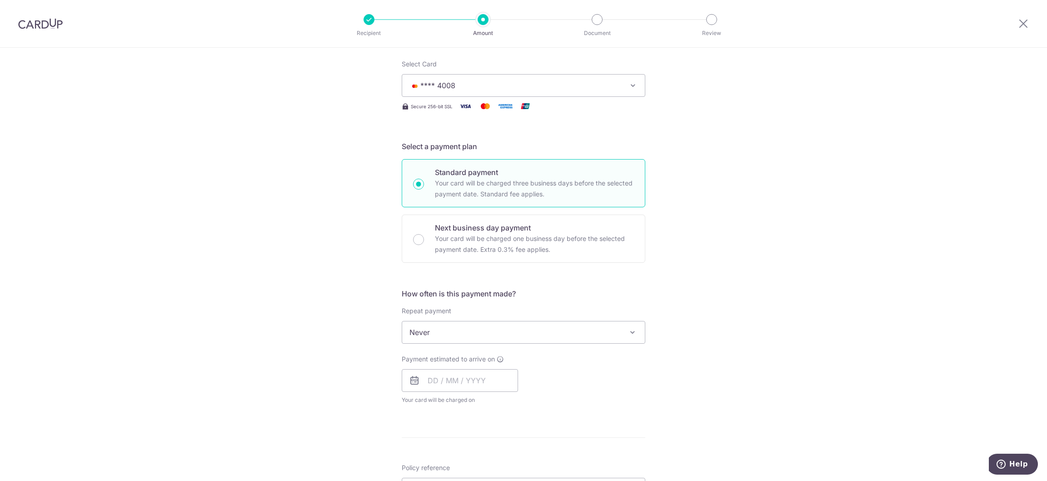
scroll to position [136, 0]
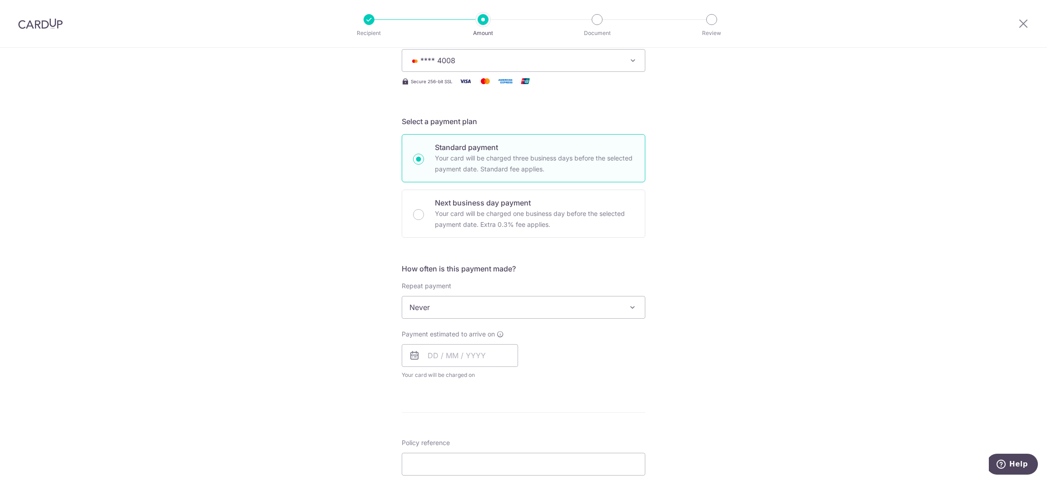
click at [413, 213] on input "Next business day payment Your card will be charged one business day before the…" at bounding box center [418, 214] width 11 height 11
radio input "true"
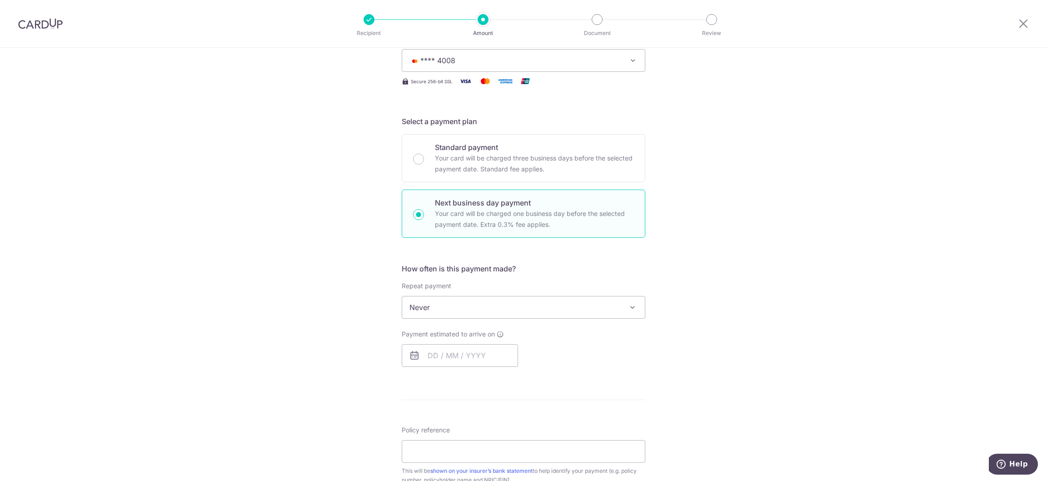
click at [421, 308] on span "Never" at bounding box center [523, 307] width 243 height 22
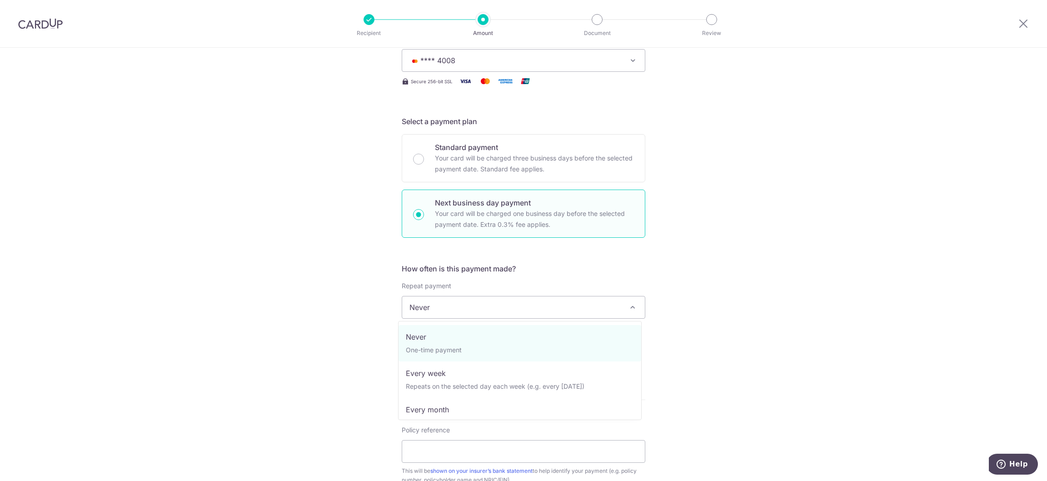
click at [421, 308] on span "Never" at bounding box center [523, 307] width 243 height 22
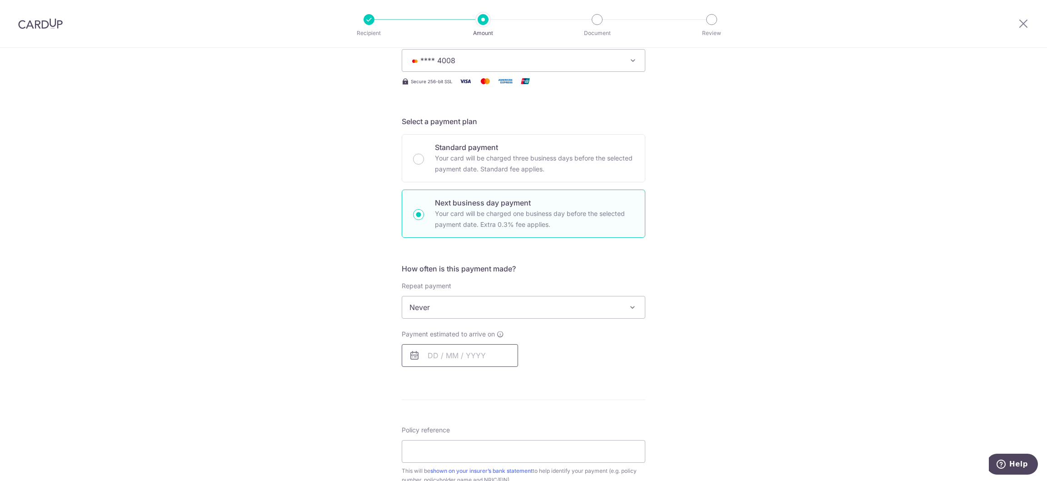
click at [437, 354] on input "text" at bounding box center [460, 355] width 116 height 23
click at [471, 438] on link "8" at bounding box center [475, 438] width 15 height 15
type input "[DATE]"
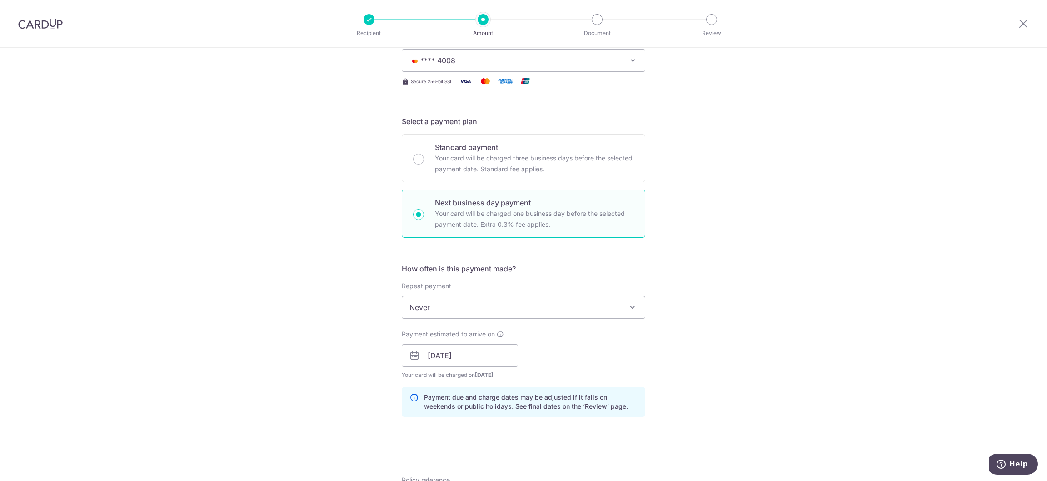
scroll to position [471, 0]
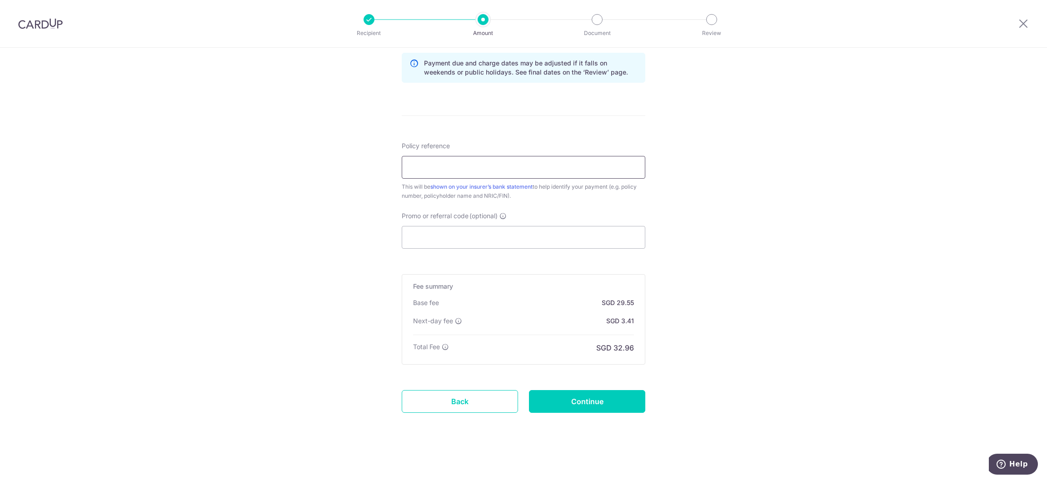
click at [442, 168] on input "Policy reference" at bounding box center [524, 167] width 244 height 23
paste input "L544724415"
type input "L544724415"
click at [618, 403] on input "Continue" at bounding box center [587, 401] width 116 height 23
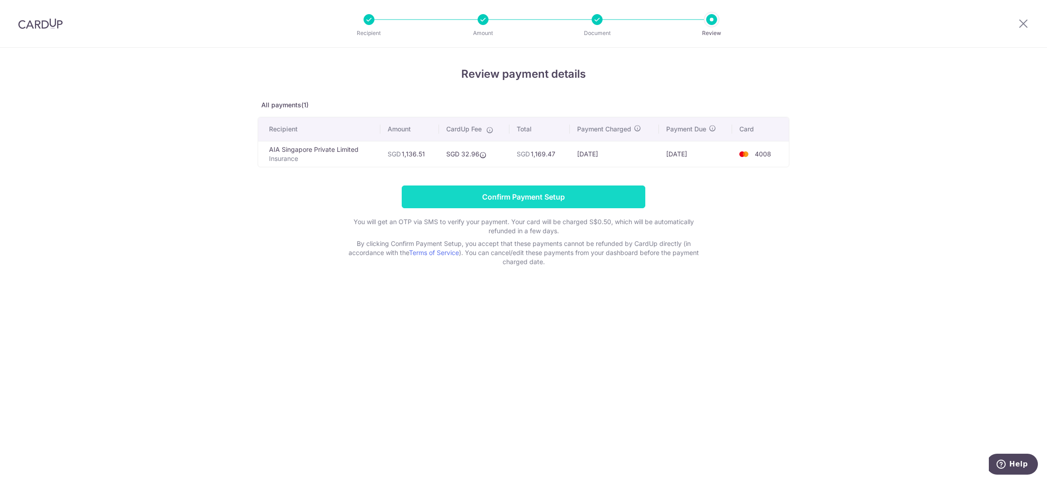
click at [484, 199] on input "Confirm Payment Setup" at bounding box center [524, 196] width 244 height 23
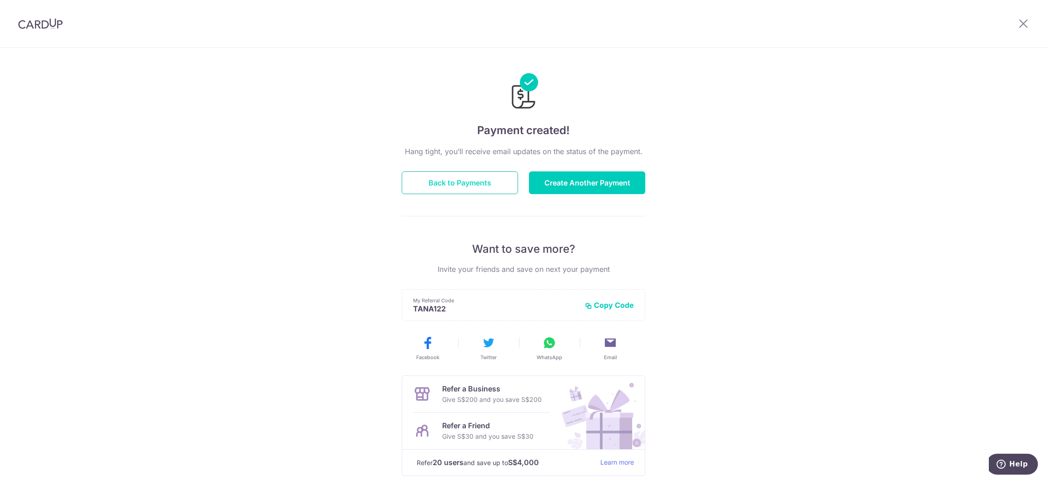
click at [429, 190] on button "Back to Payments" at bounding box center [460, 182] width 116 height 23
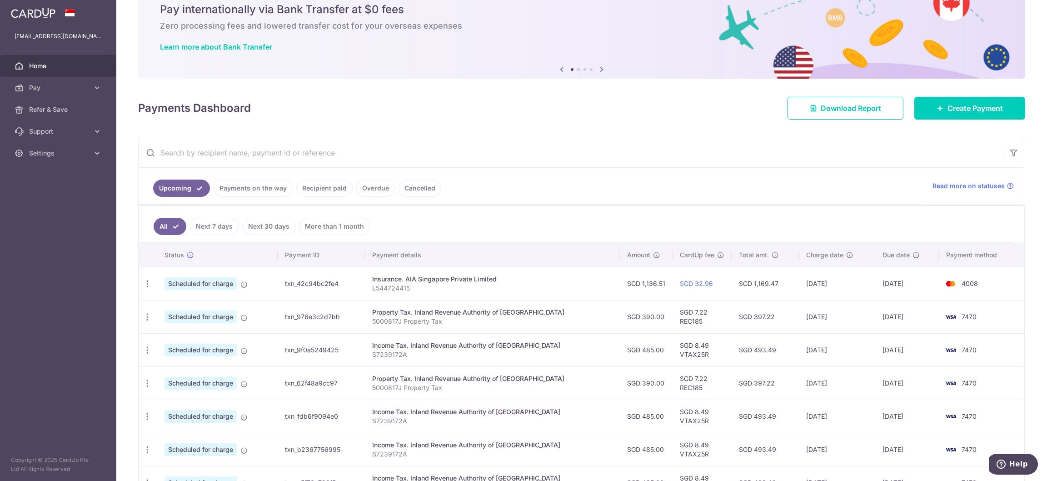
scroll to position [68, 0]
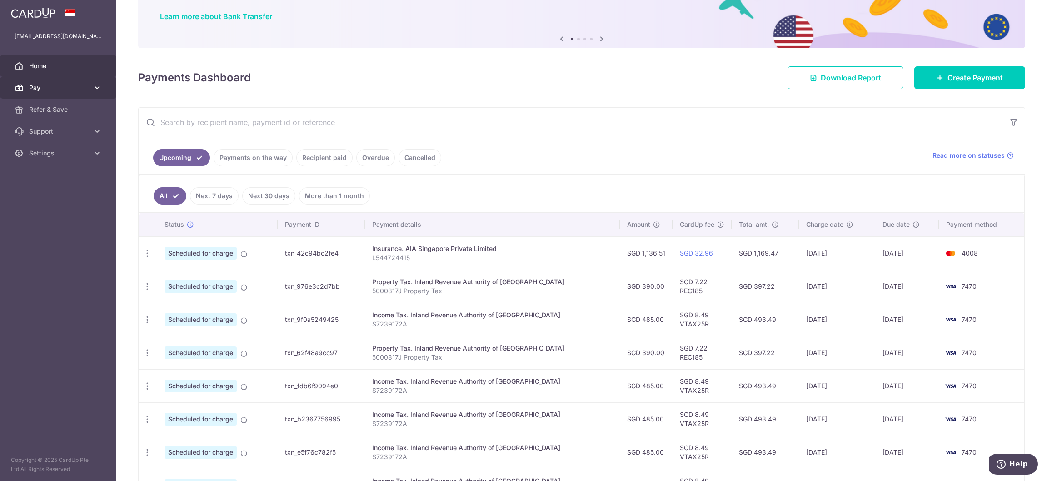
click at [45, 80] on link "Pay" at bounding box center [58, 88] width 116 height 22
click at [64, 111] on span "Payments" at bounding box center [59, 109] width 60 height 9
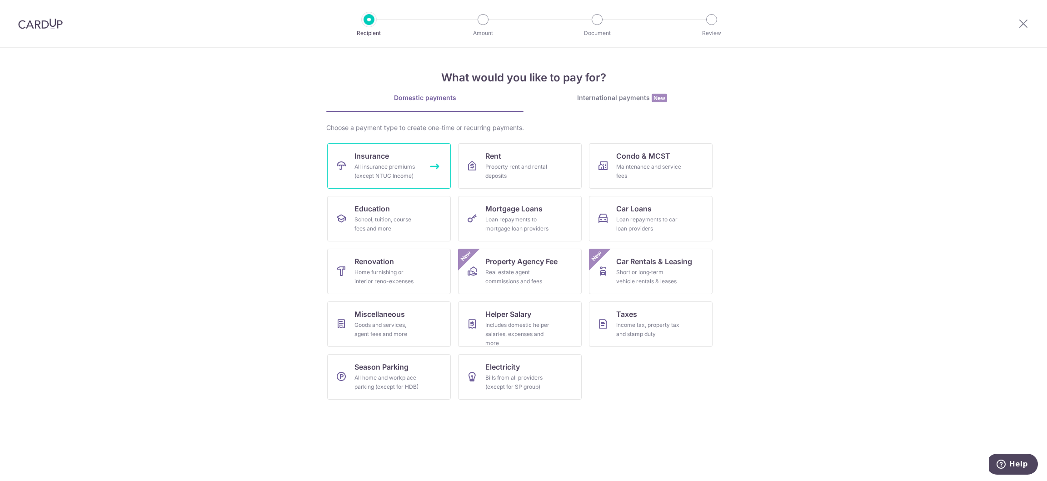
click at [388, 161] on link "Insurance All insurance premiums (except NTUC Income)" at bounding box center [389, 165] width 124 height 45
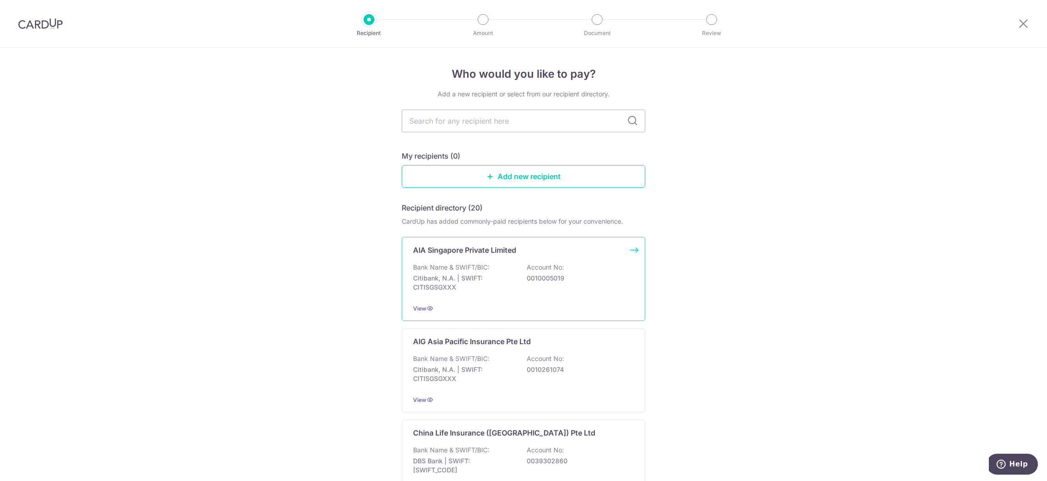
click at [484, 239] on div "AIA Singapore Private Limited Bank Name & SWIFT/BIC: Citibank, N.A. | SWIFT: CI…" at bounding box center [524, 279] width 244 height 84
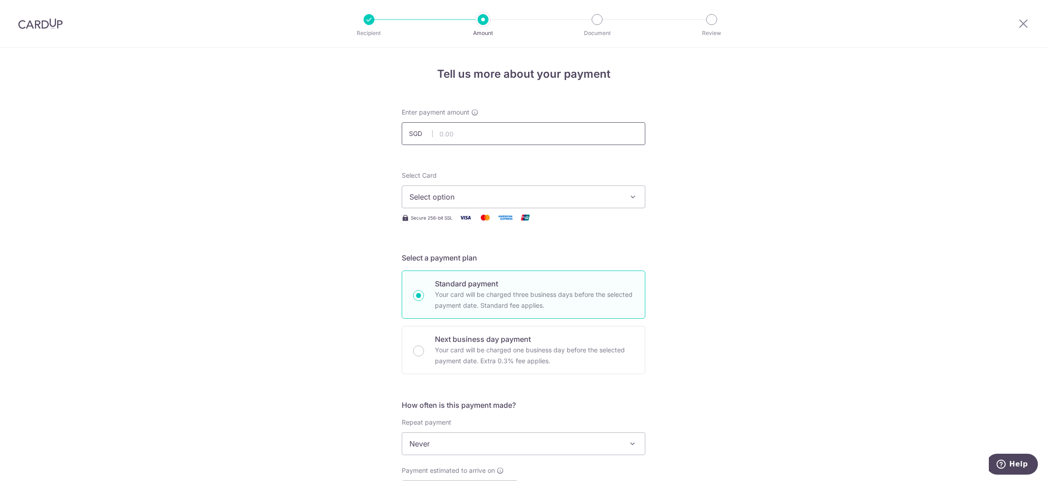
click at [482, 134] on input "text" at bounding box center [524, 133] width 244 height 23
type input "785.47"
click at [511, 193] on span "Select option" at bounding box center [515, 196] width 212 height 11
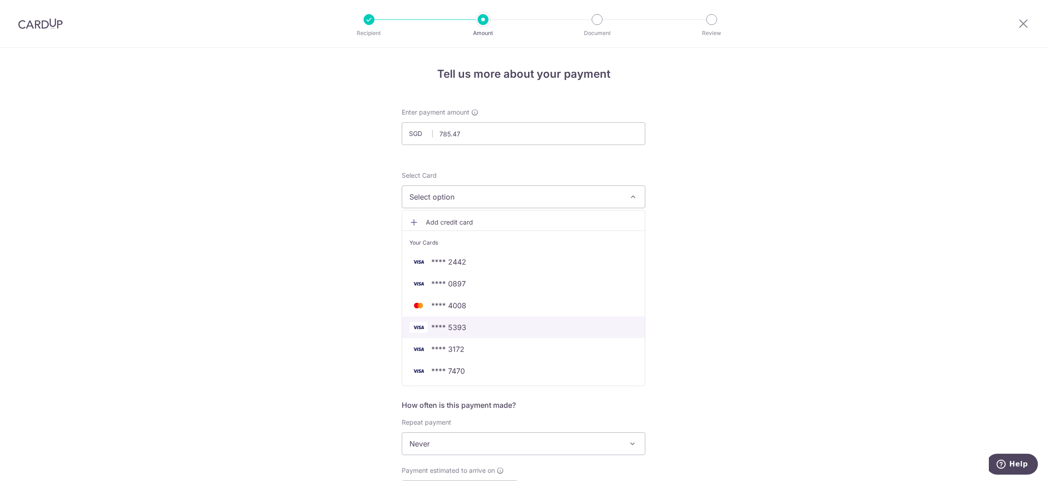
click at [479, 324] on span "**** 5393" at bounding box center [523, 327] width 228 height 11
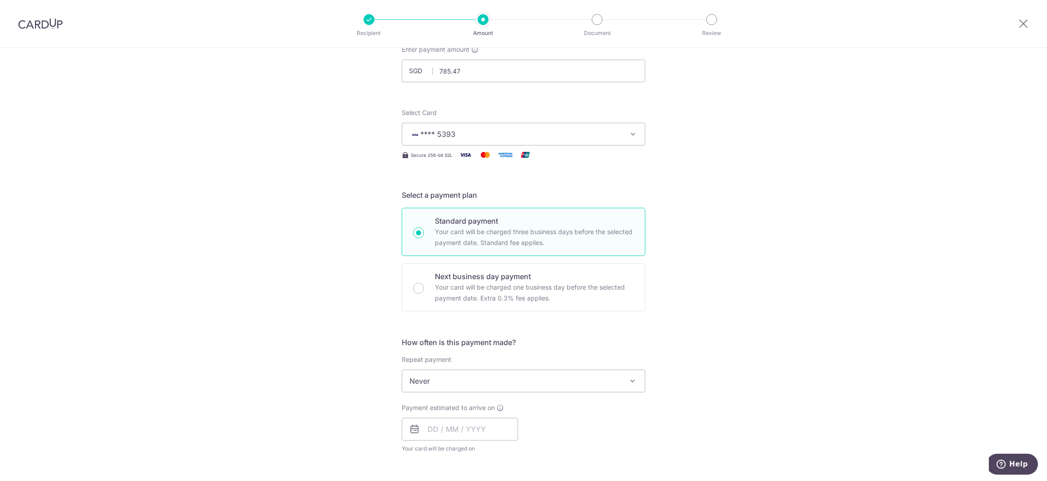
scroll to position [136, 0]
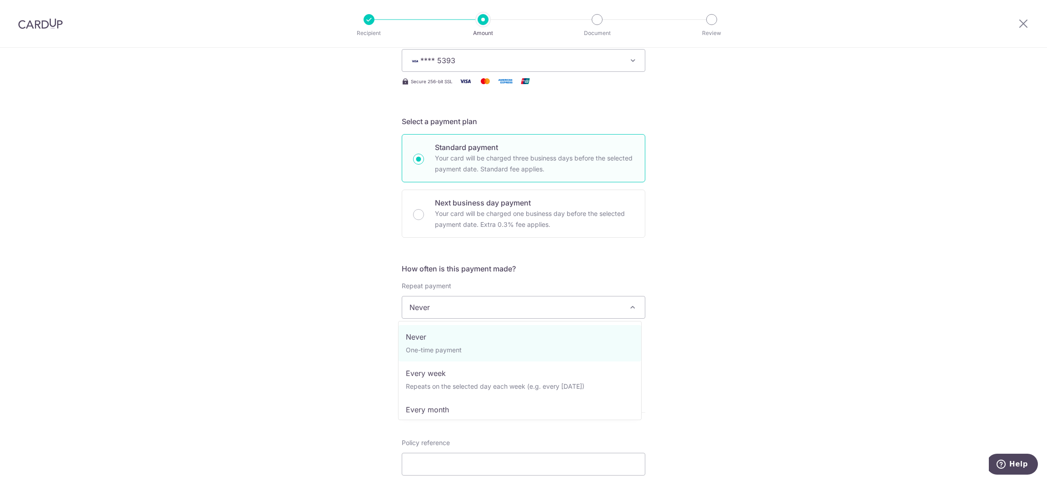
click at [529, 310] on span "Never" at bounding box center [523, 307] width 243 height 22
select select "3"
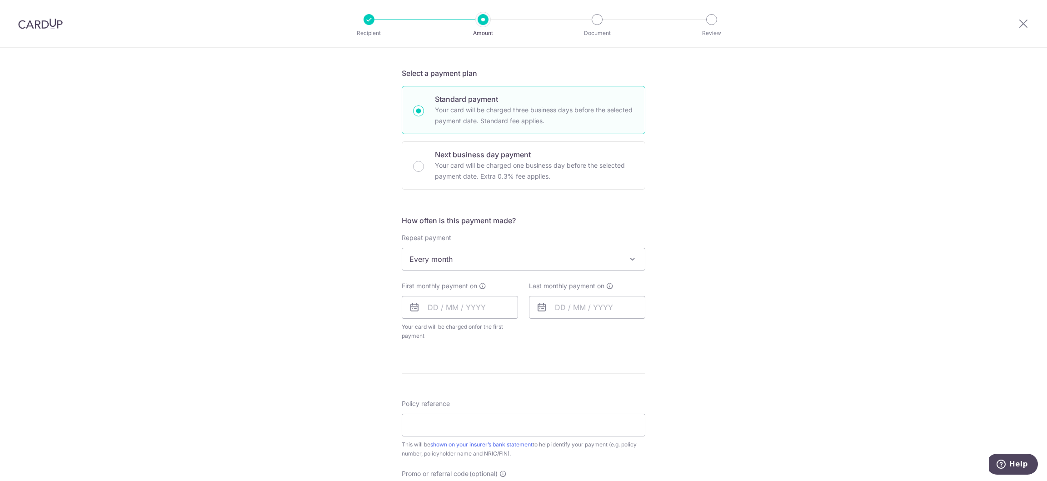
scroll to position [204, 0]
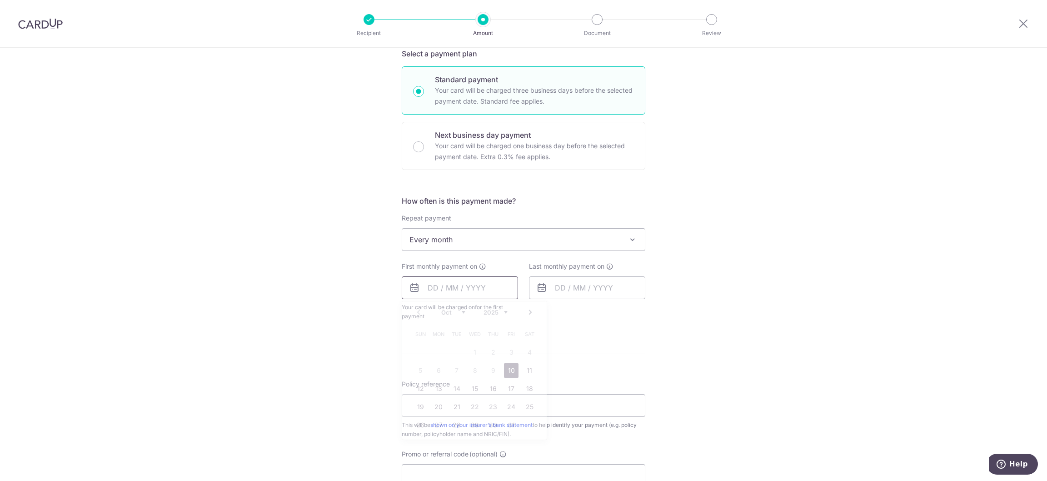
click at [418, 284] on input "text" at bounding box center [460, 287] width 116 height 23
click at [505, 364] on link "10" at bounding box center [511, 370] width 15 height 15
type input "[DATE]"
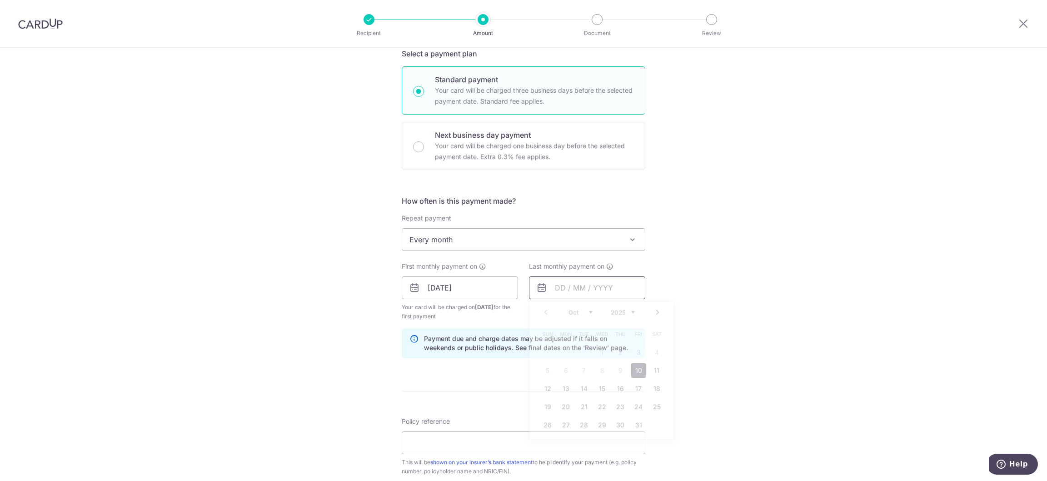
click at [568, 284] on input "text" at bounding box center [587, 287] width 116 height 23
click at [582, 314] on select "Oct Nov Dec" at bounding box center [581, 312] width 24 height 7
click at [615, 373] on link "11" at bounding box center [620, 370] width 15 height 15
type input "11/12/2025"
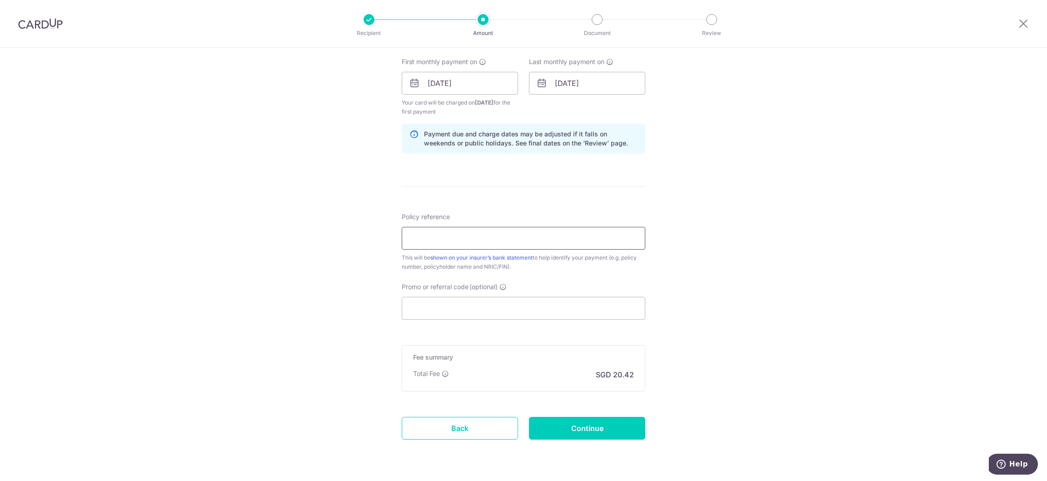
click at [439, 242] on input "Policy reference" at bounding box center [524, 238] width 244 height 23
paste input "L543849508"
type input "L543849508"
click at [486, 296] on div "Promo or referral code (optional) The discounted fee will be shown on the revie…" at bounding box center [524, 300] width 244 height 37
click at [482, 305] on input "Promo or referral code (optional)" at bounding box center [524, 308] width 244 height 23
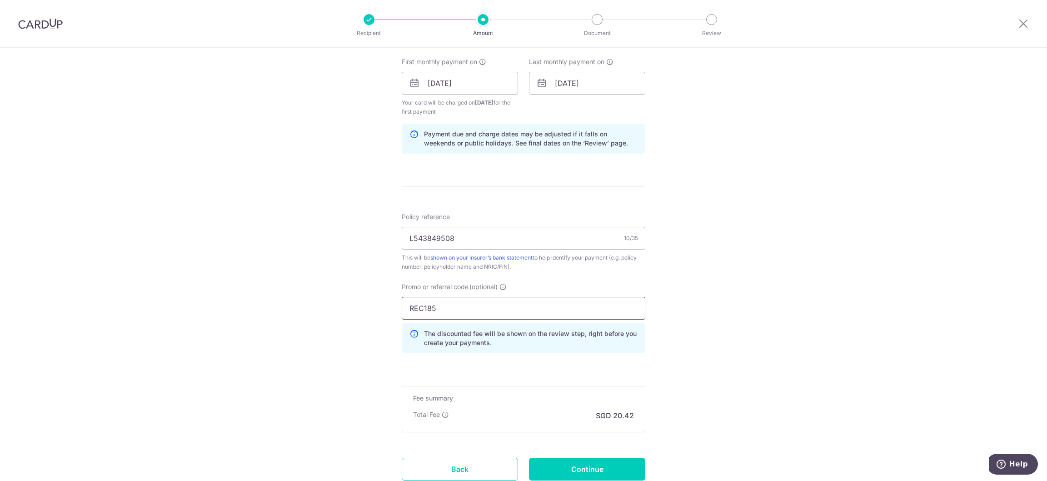
type input "REC185"
click at [704, 413] on div "Tell us more about your payment Enter payment amount SGD 785.47 785.47 Select C…" at bounding box center [523, 93] width 1047 height 909
click at [629, 460] on input "Continue" at bounding box center [587, 469] width 116 height 23
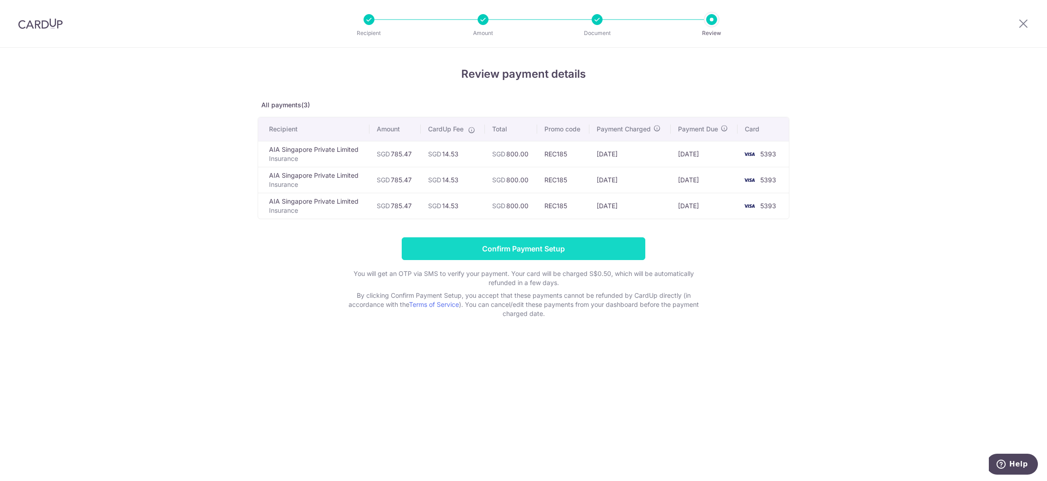
click at [527, 245] on input "Confirm Payment Setup" at bounding box center [524, 248] width 244 height 23
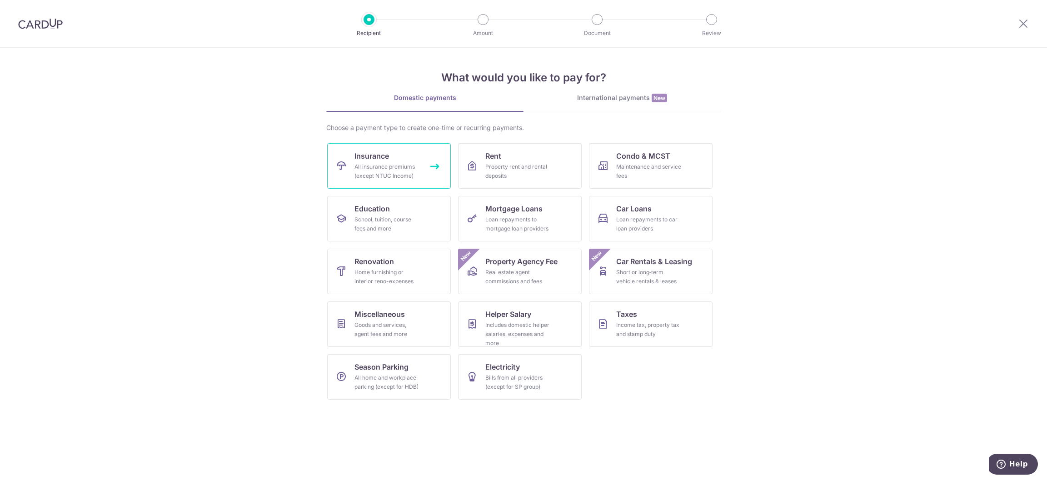
drag, startPoint x: 388, startPoint y: 173, endPoint x: 391, endPoint y: 177, distance: 5.5
click at [388, 173] on div "All insurance premiums (except NTUC Income)" at bounding box center [386, 171] width 65 height 18
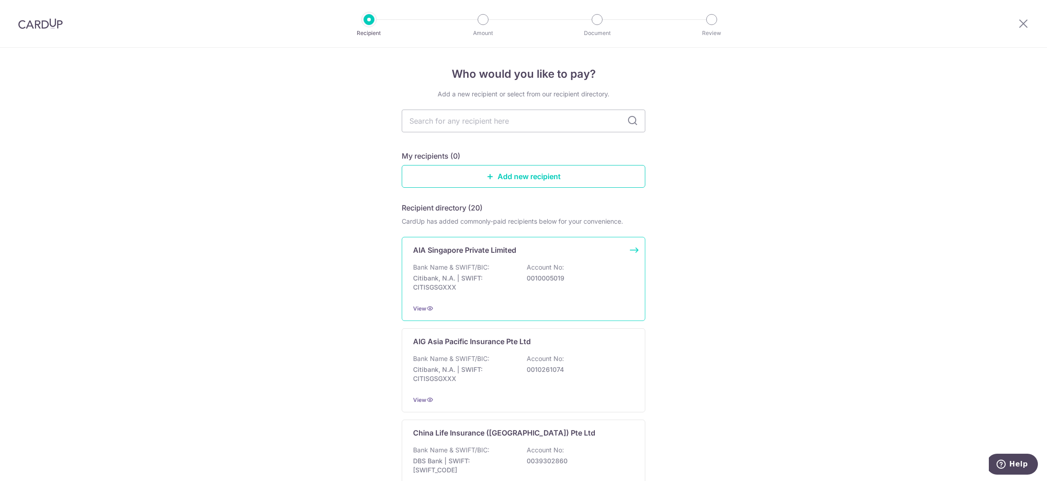
click at [414, 259] on div "AIA Singapore Private Limited Bank Name & SWIFT/BIC: Citibank, N.A. | SWIFT: CI…" at bounding box center [524, 279] width 244 height 84
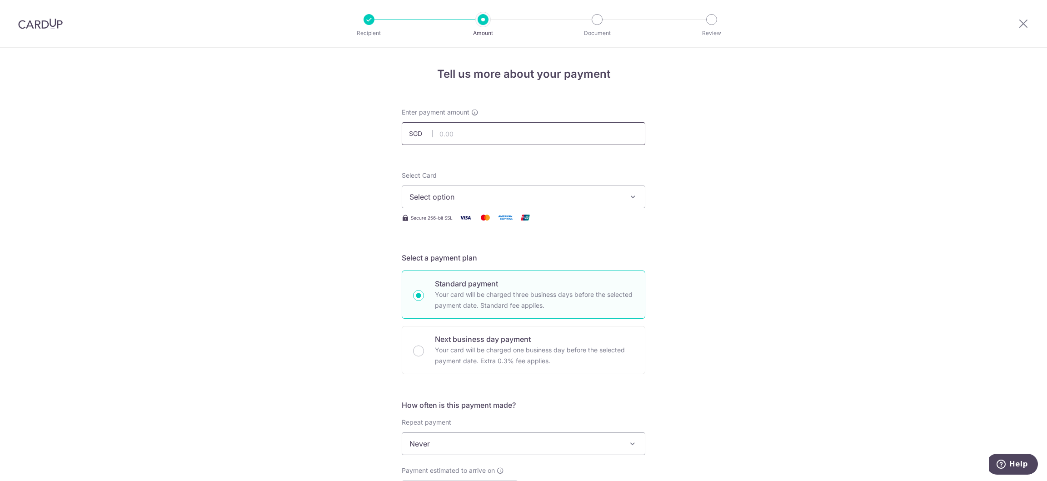
click at [459, 135] on input "text" at bounding box center [524, 133] width 244 height 23
type input "490.92"
click at [482, 198] on span "Select option" at bounding box center [515, 196] width 212 height 11
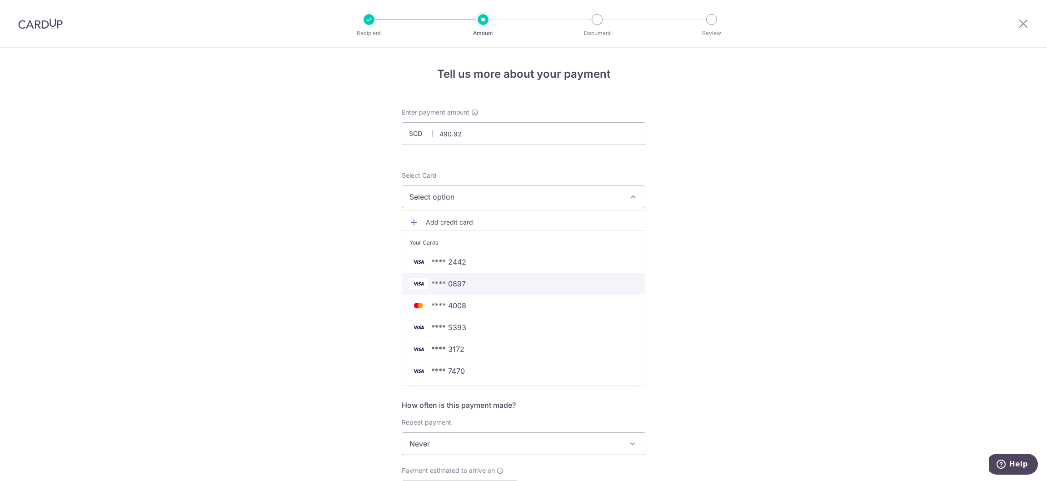
drag, startPoint x: 452, startPoint y: 283, endPoint x: 571, endPoint y: 315, distance: 123.0
click at [452, 283] on span "**** 0897" at bounding box center [448, 283] width 35 height 11
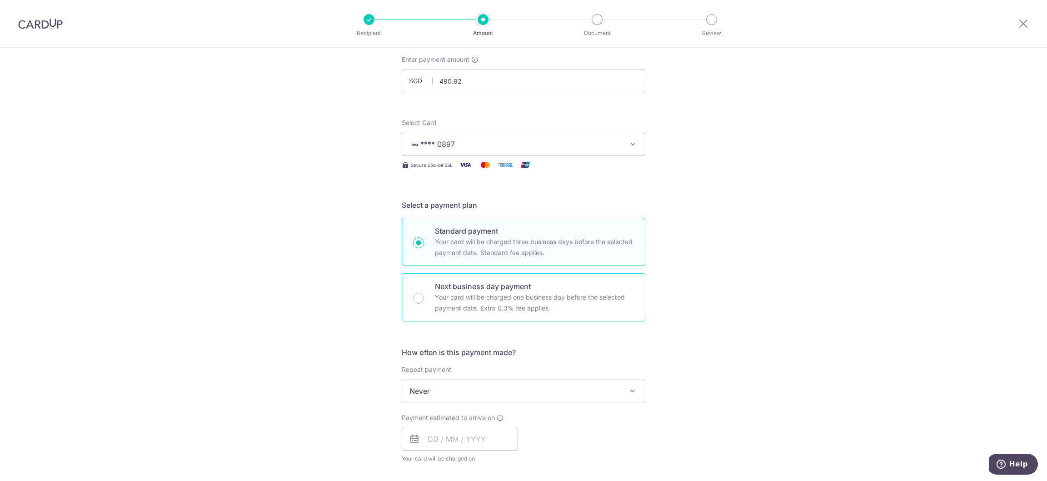
scroll to position [204, 0]
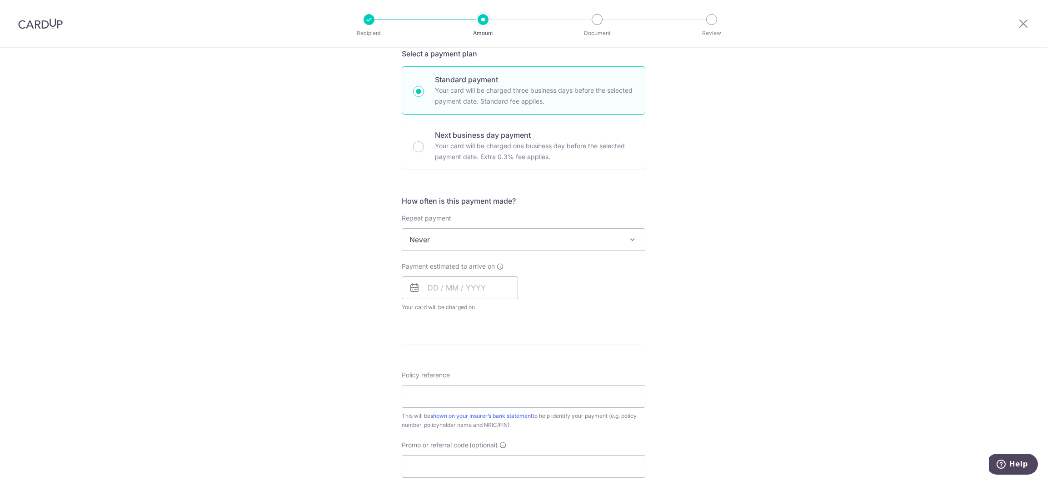
click at [456, 244] on span "Never" at bounding box center [523, 240] width 243 height 22
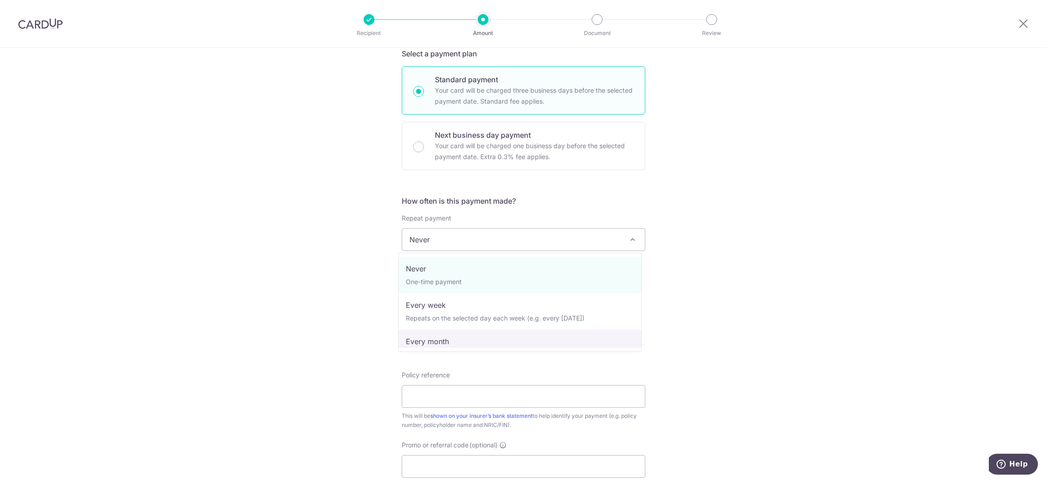
select select "3"
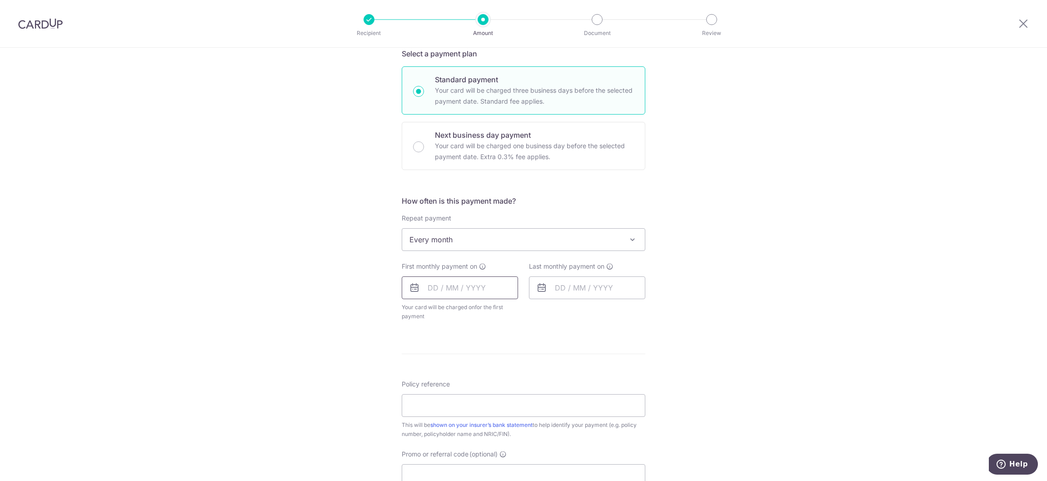
click at [463, 294] on input "text" at bounding box center [460, 287] width 116 height 23
click at [509, 367] on link "10" at bounding box center [511, 370] width 15 height 15
type input "[DATE]"
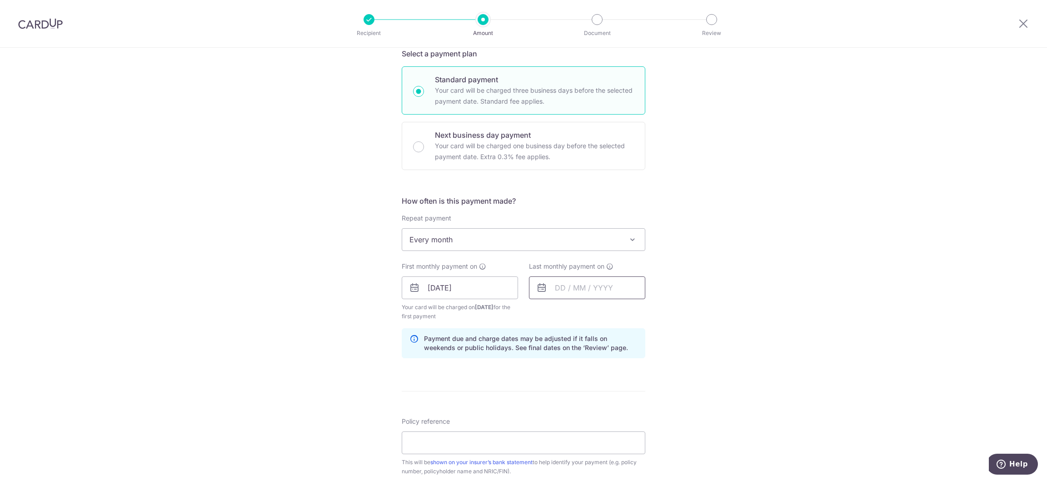
click at [569, 289] on input "text" at bounding box center [587, 287] width 116 height 23
click at [591, 311] on div "Oct Nov Dec 2025 2026 2027 2028 2029 2030 2031 2032 2033 2034 2035" at bounding box center [602, 313] width 66 height 8
click at [585, 313] on select "Oct Nov Dec" at bounding box center [581, 312] width 24 height 7
click at [617, 367] on link "11" at bounding box center [620, 370] width 15 height 15
type input "11/12/2025"
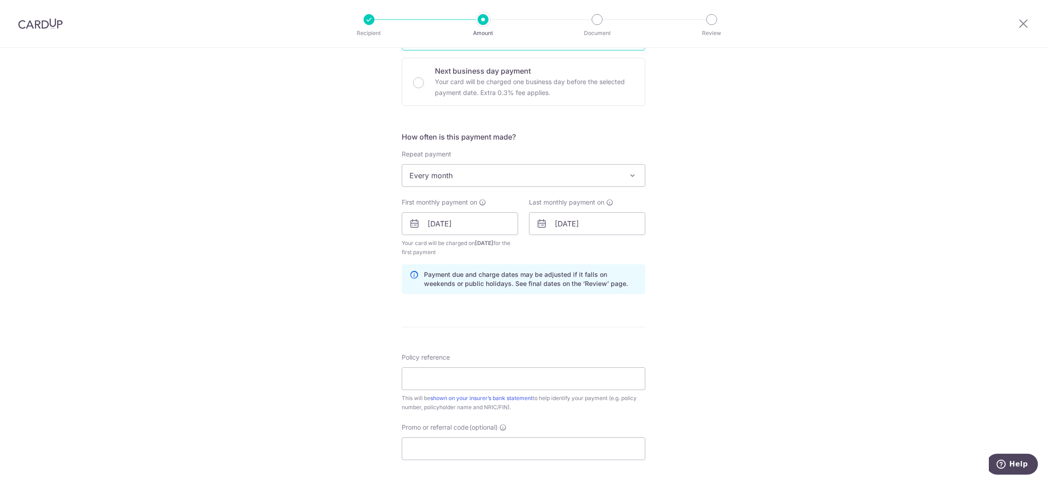
scroll to position [340, 0]
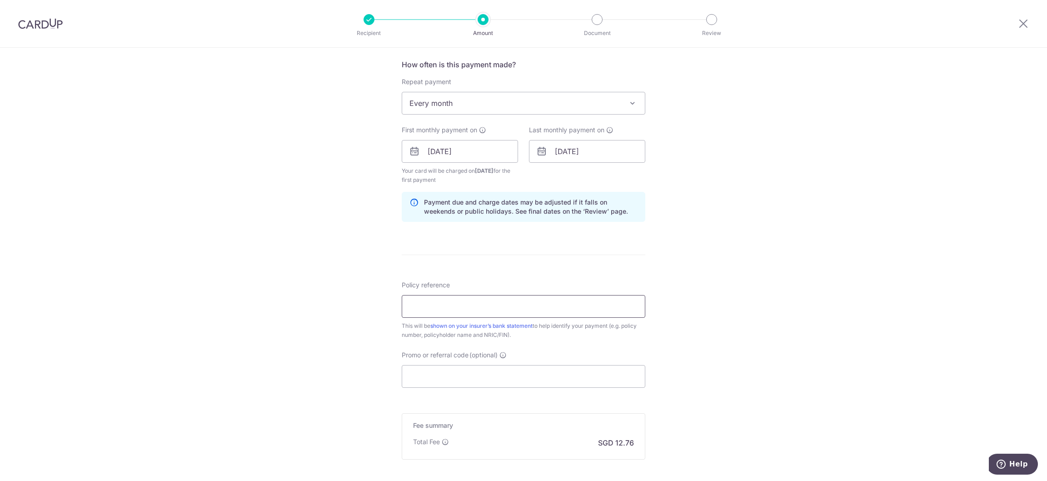
click at [470, 307] on input "Policy reference" at bounding box center [524, 306] width 244 height 23
paste input "L543849508"
type input "L543849508"
click at [424, 372] on input "Promo or referral code (optional)" at bounding box center [524, 376] width 244 height 23
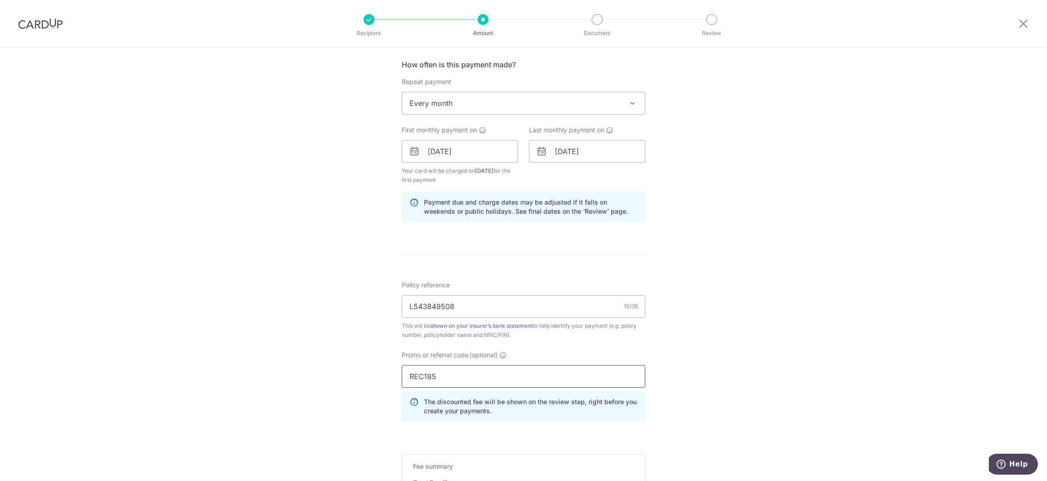
type input "REC185"
click at [704, 390] on div "Tell us more about your payment Enter payment amount SGD 490.92 490.92 Select C…" at bounding box center [523, 161] width 1047 height 909
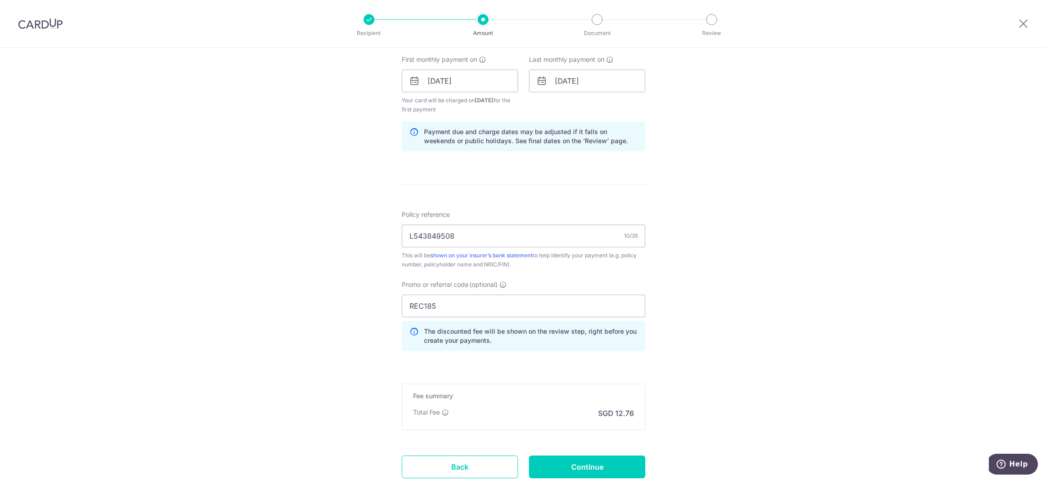
scroll to position [477, 0]
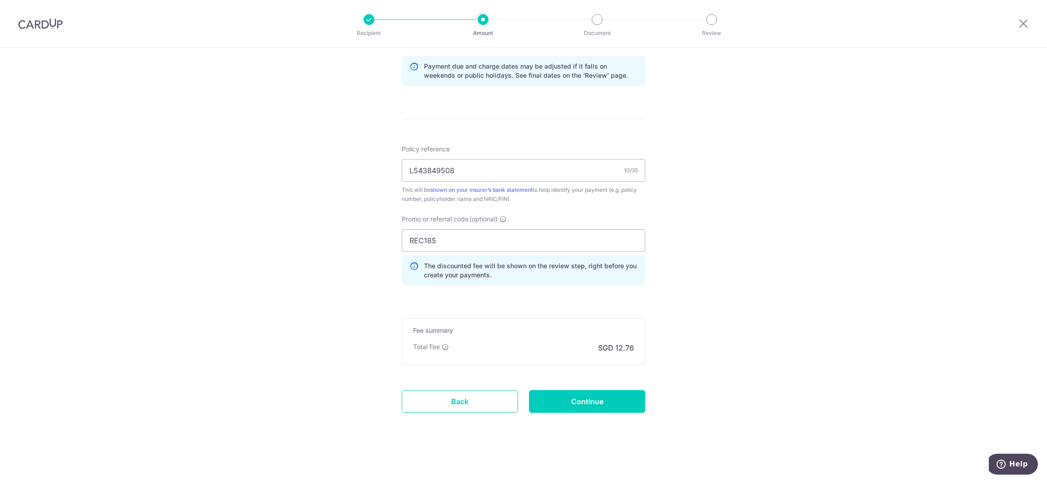
click at [715, 384] on div "Tell us more about your payment Enter payment amount SGD 490.92 490.92 Select C…" at bounding box center [523, 25] width 1047 height 909
click at [613, 409] on input "Continue" at bounding box center [587, 401] width 116 height 23
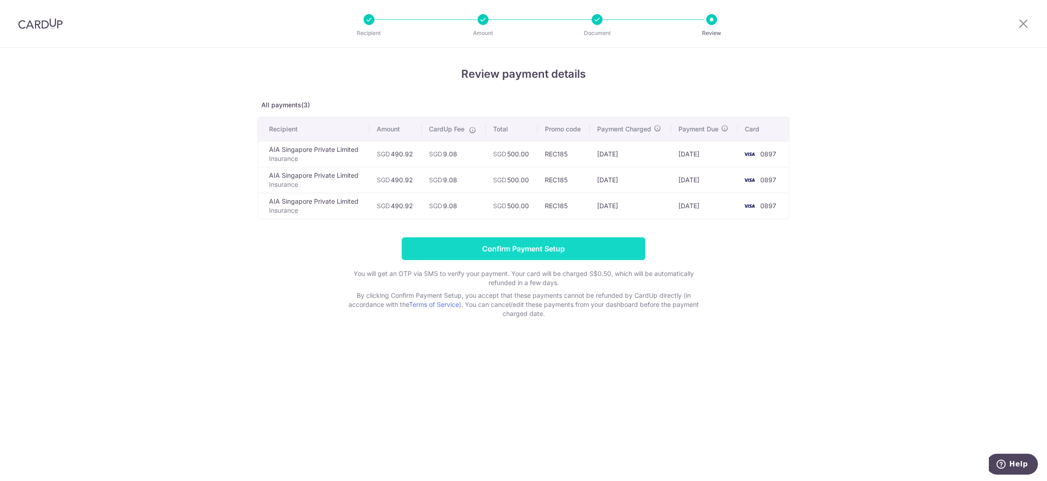
click at [546, 250] on input "Confirm Payment Setup" at bounding box center [524, 248] width 244 height 23
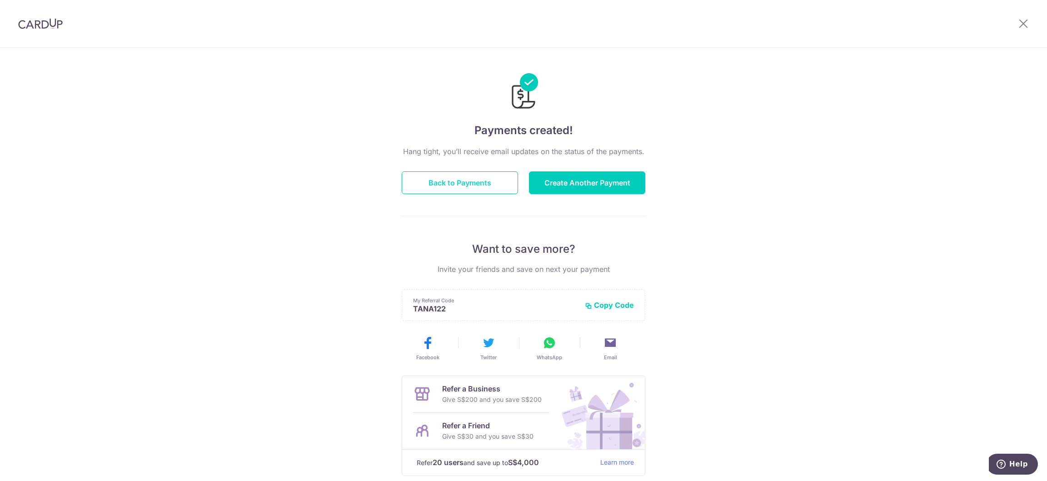
click at [470, 188] on button "Back to Payments" at bounding box center [460, 182] width 116 height 23
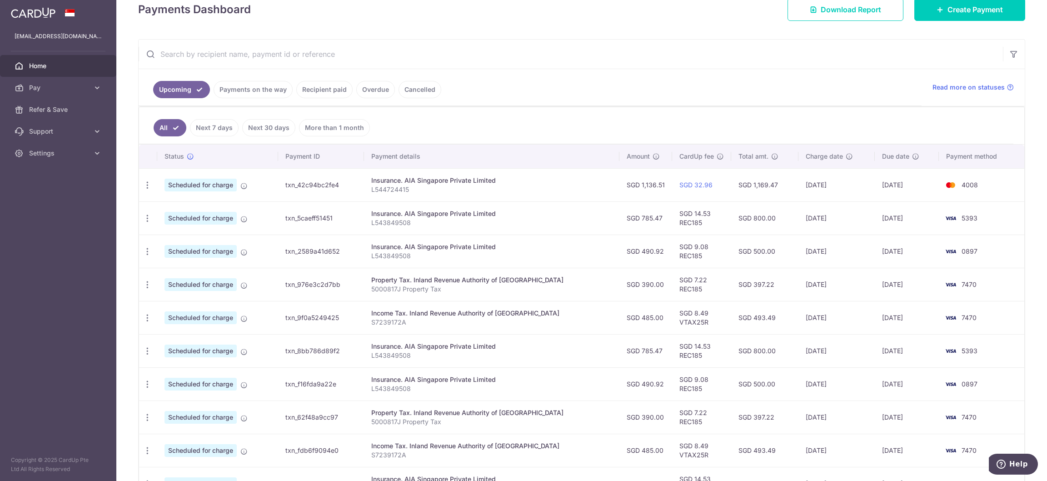
scroll to position [204, 0]
